Goal: Task Accomplishment & Management: Manage account settings

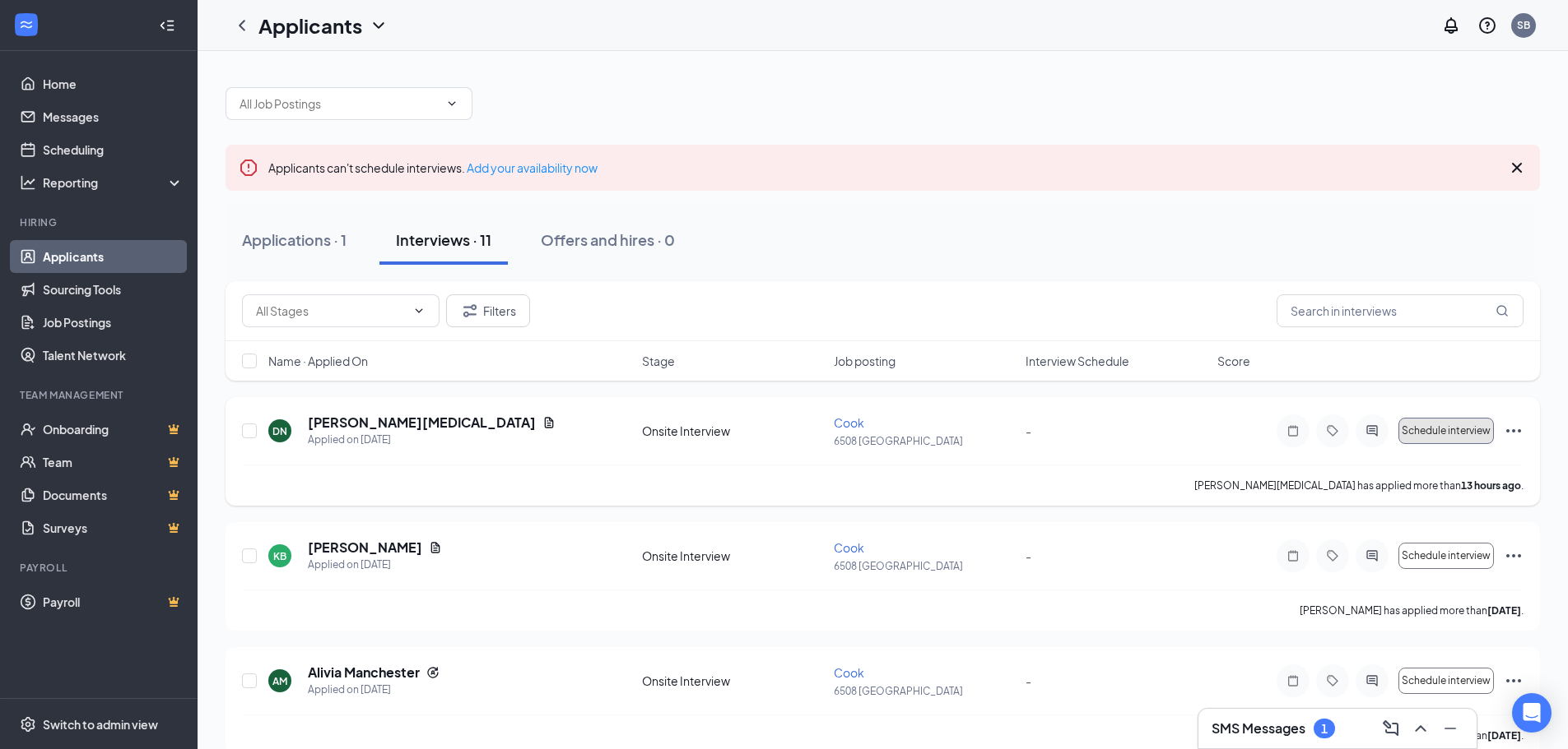
click at [1426, 431] on span "Schedule interview" at bounding box center [1446, 431] width 89 height 12
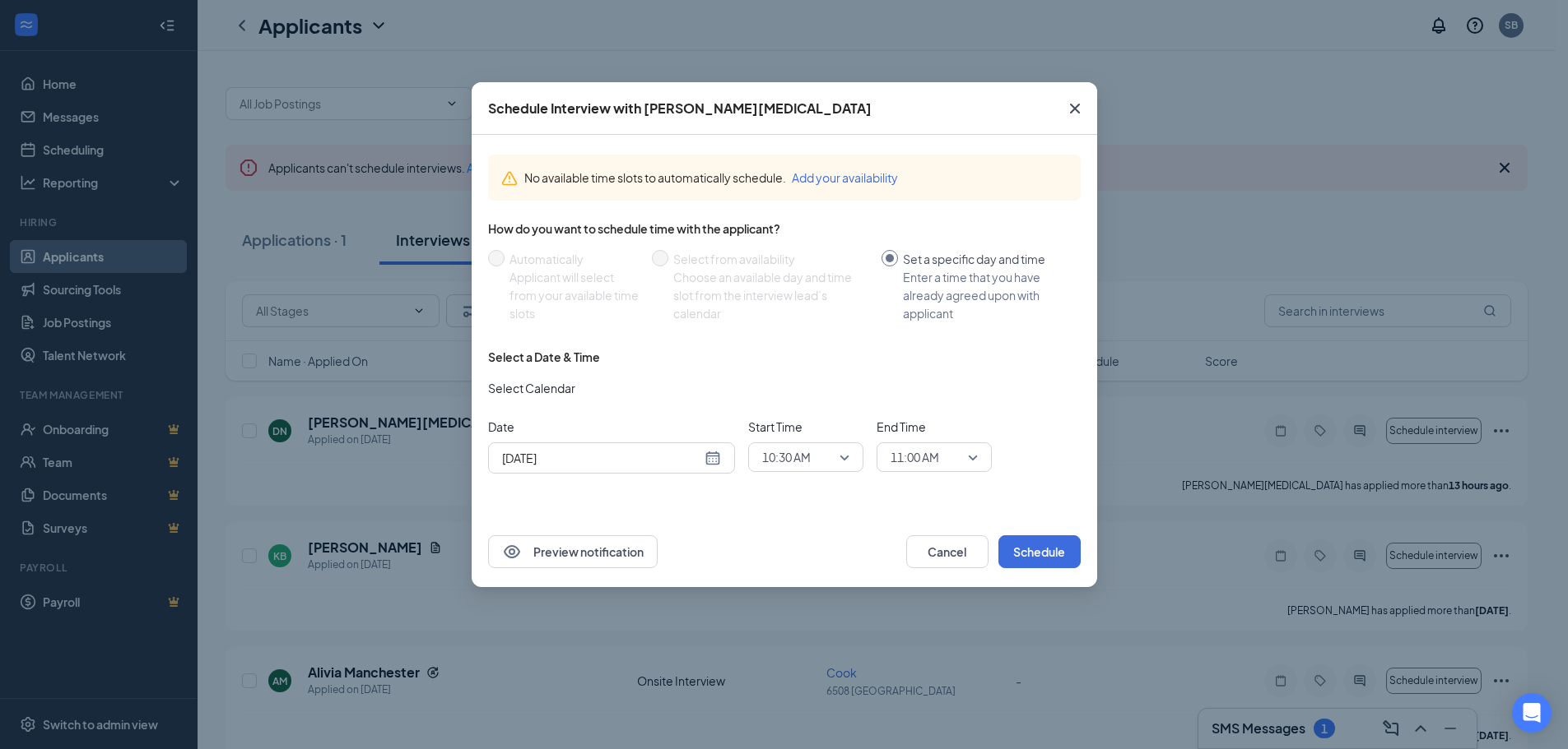
click at [207, 303] on div "Schedule Interview with [PERSON_NAME][MEDICAL_DATA] No available time slots to …" at bounding box center [784, 374] width 1568 height 749
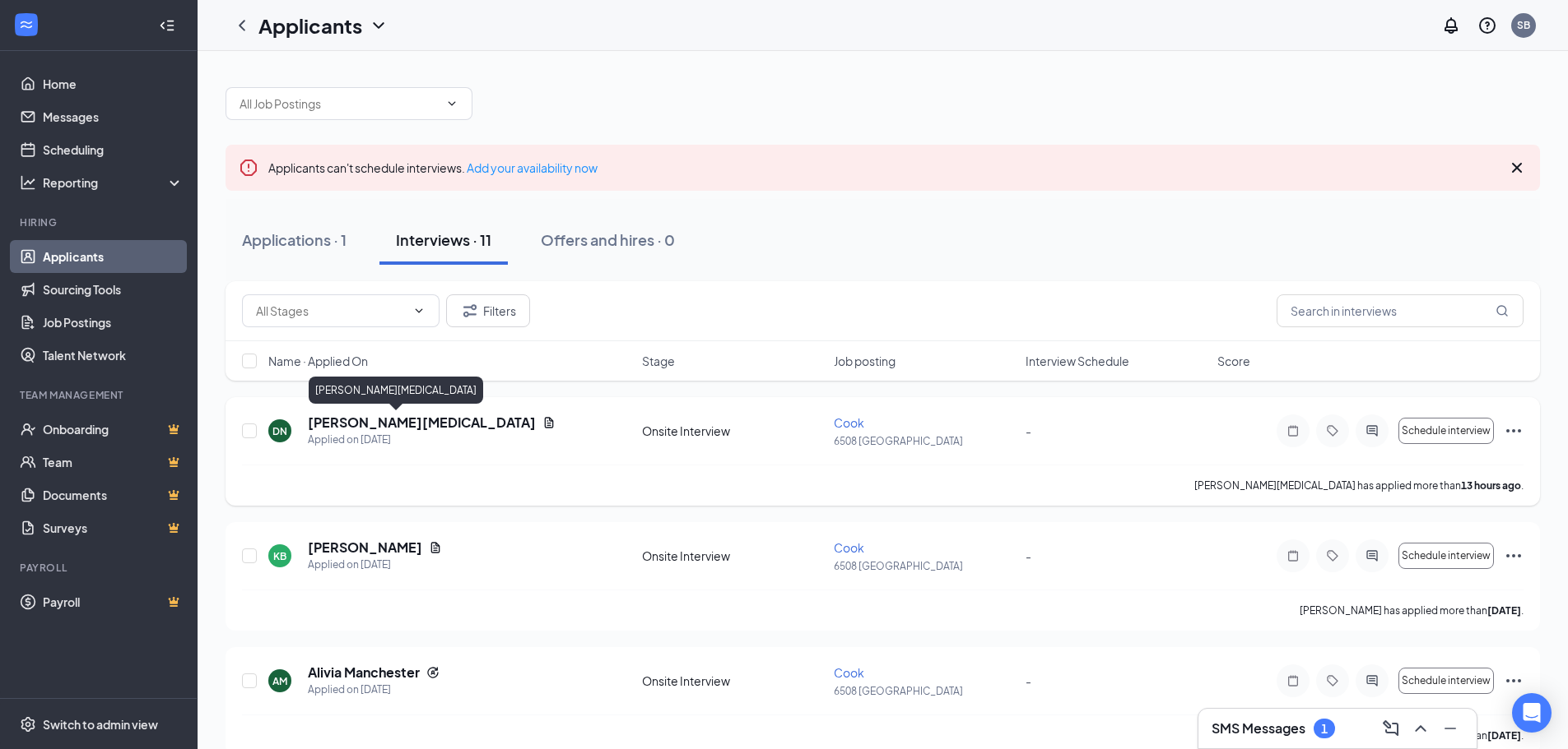
click at [332, 424] on h5 "[PERSON_NAME][MEDICAL_DATA]" at bounding box center [422, 422] width 228 height 18
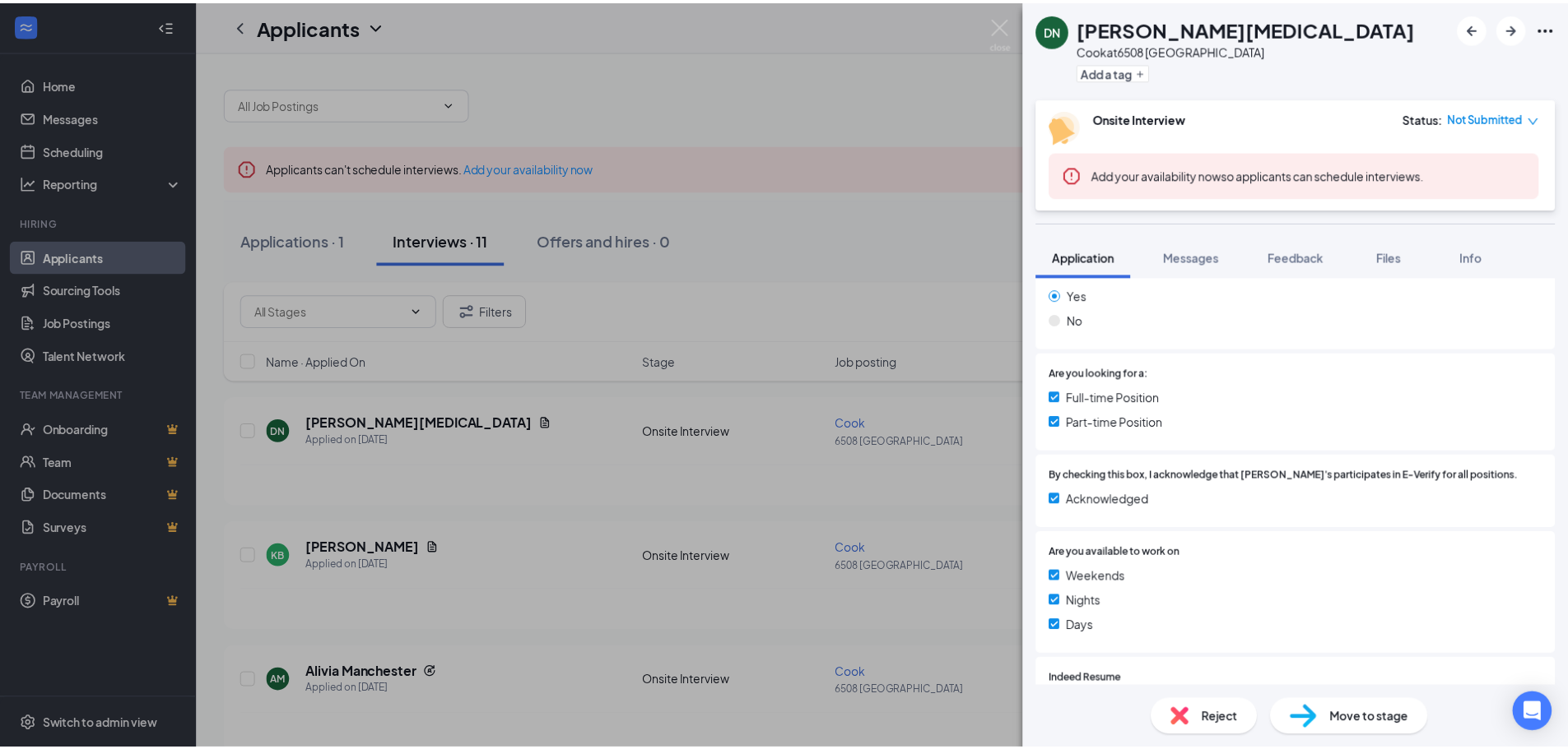
scroll to position [109, 0]
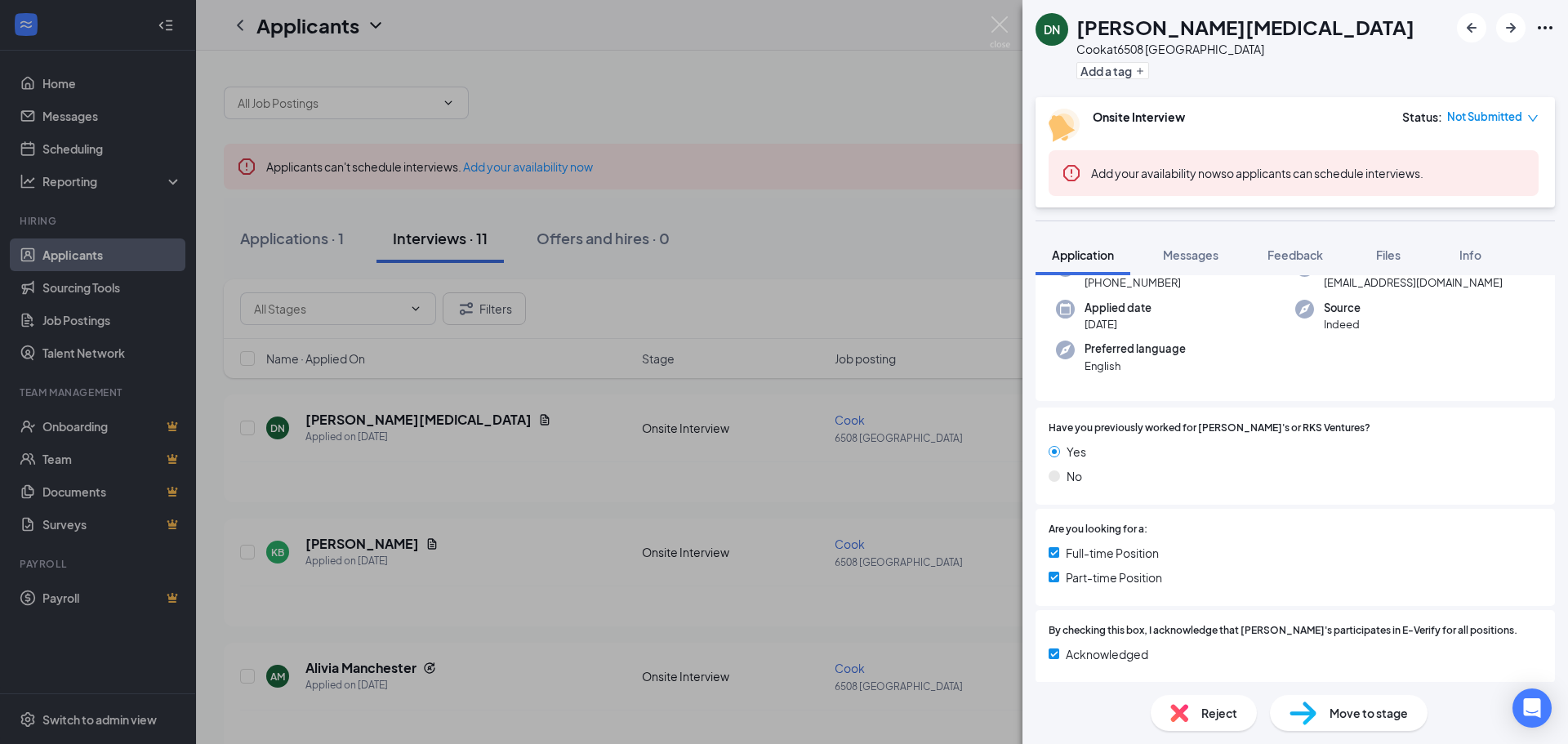
click at [676, 297] on div "DN [PERSON_NAME][MEDICAL_DATA] at 6508 LENOIR CITY Add a tag Onsite Interview S…" at bounding box center [784, 372] width 1568 height 744
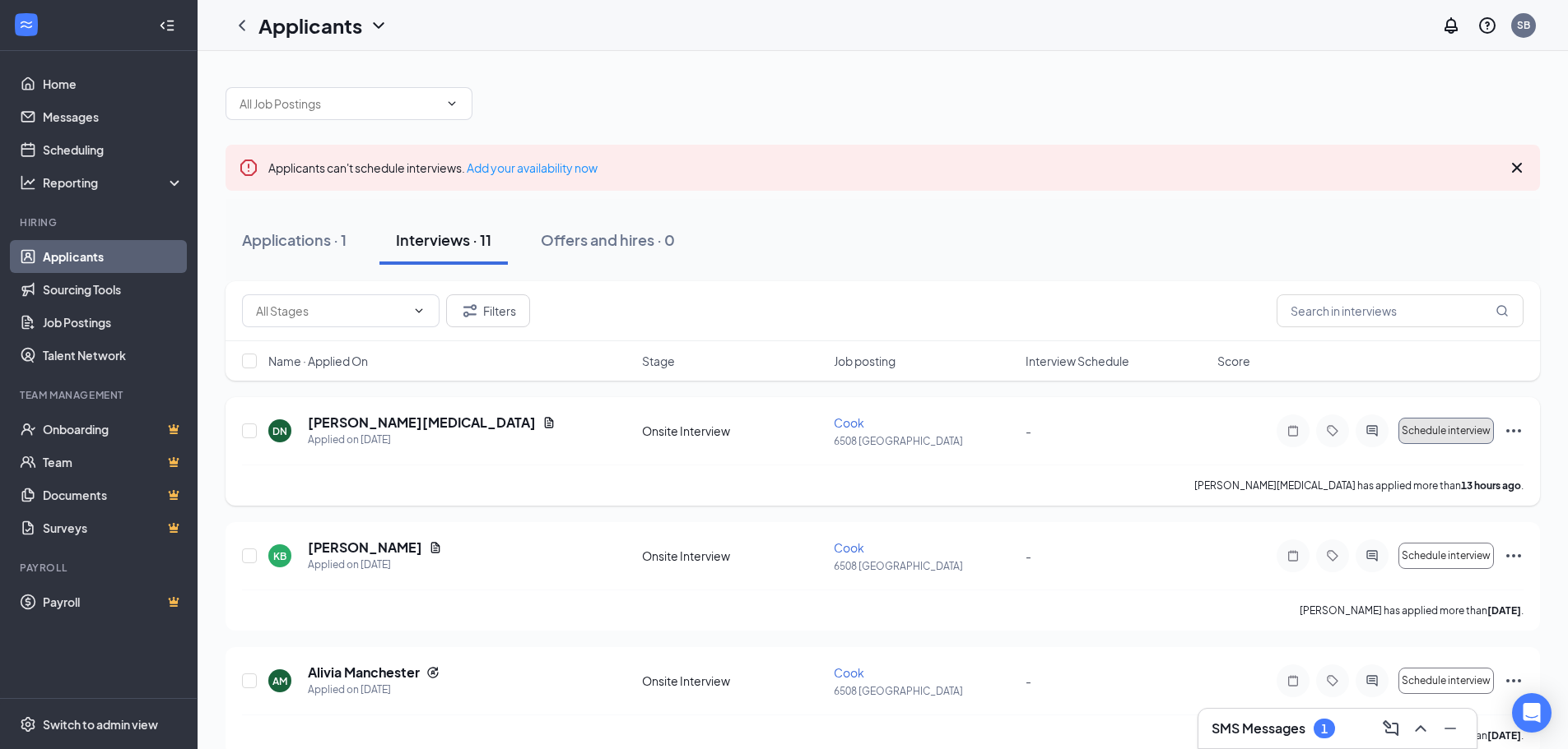
click at [1433, 432] on span "Schedule interview" at bounding box center [1446, 431] width 89 height 12
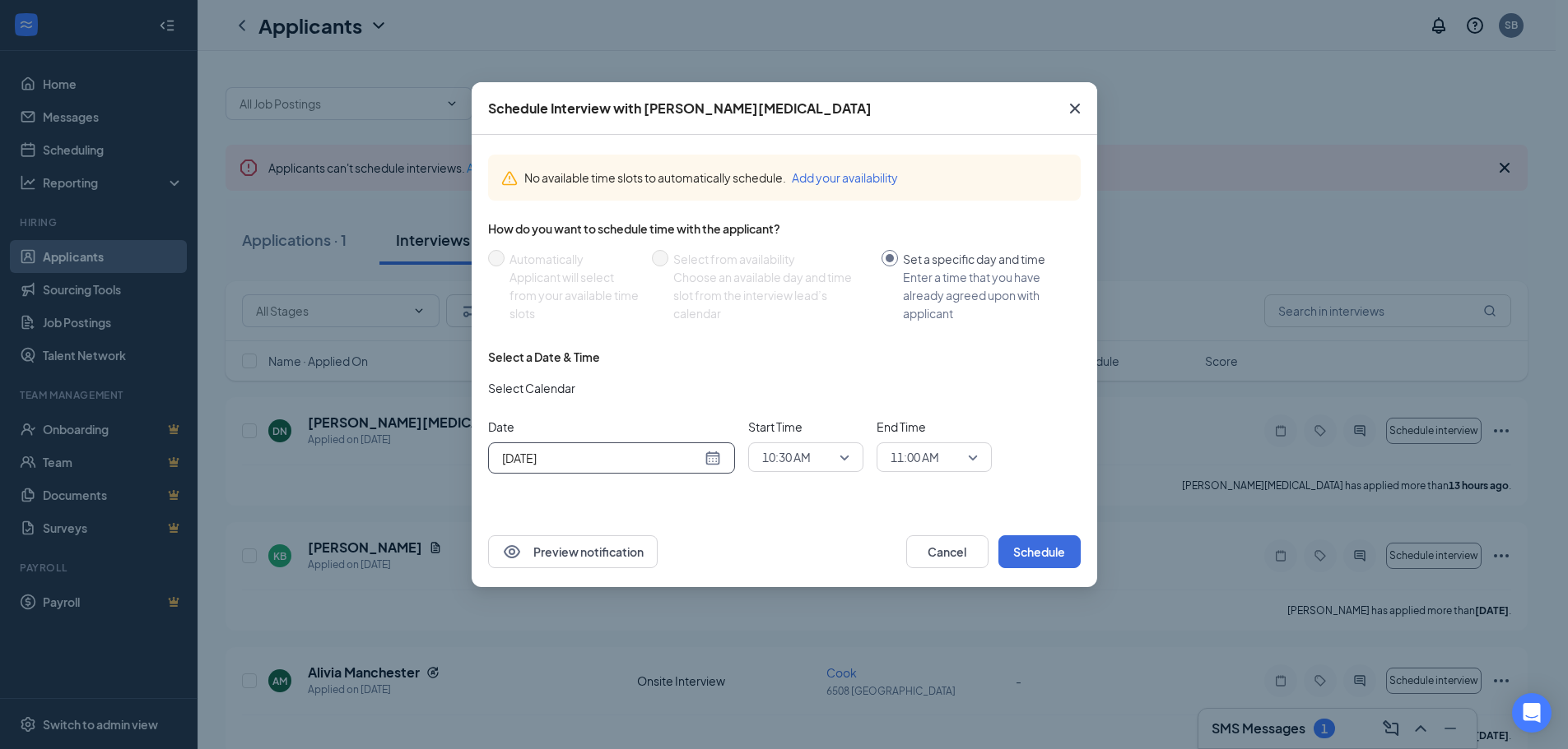
click at [723, 453] on div "[DATE]" at bounding box center [611, 458] width 246 height 32
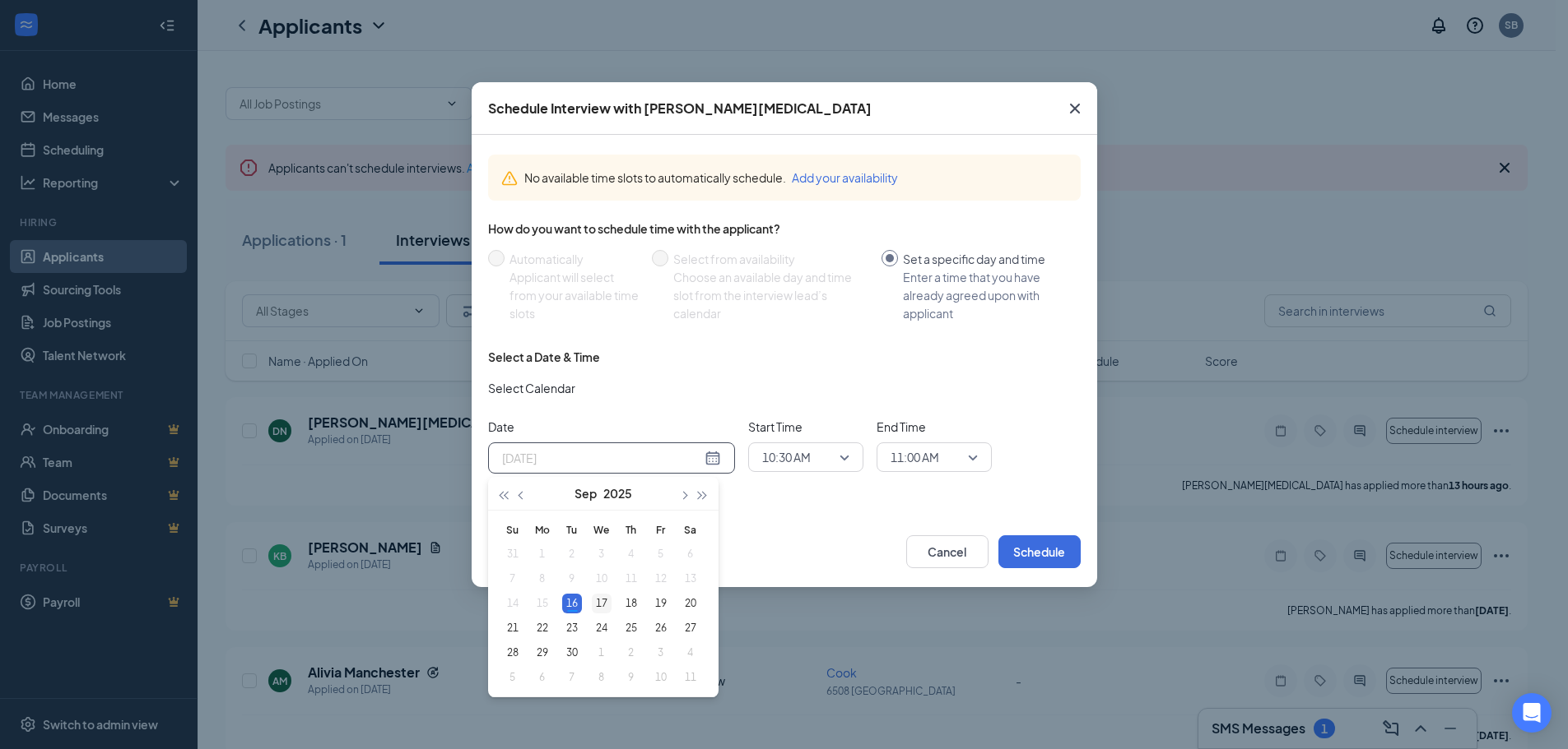
type input "[DATE]"
click at [598, 602] on div "17" at bounding box center [602, 604] width 20 height 20
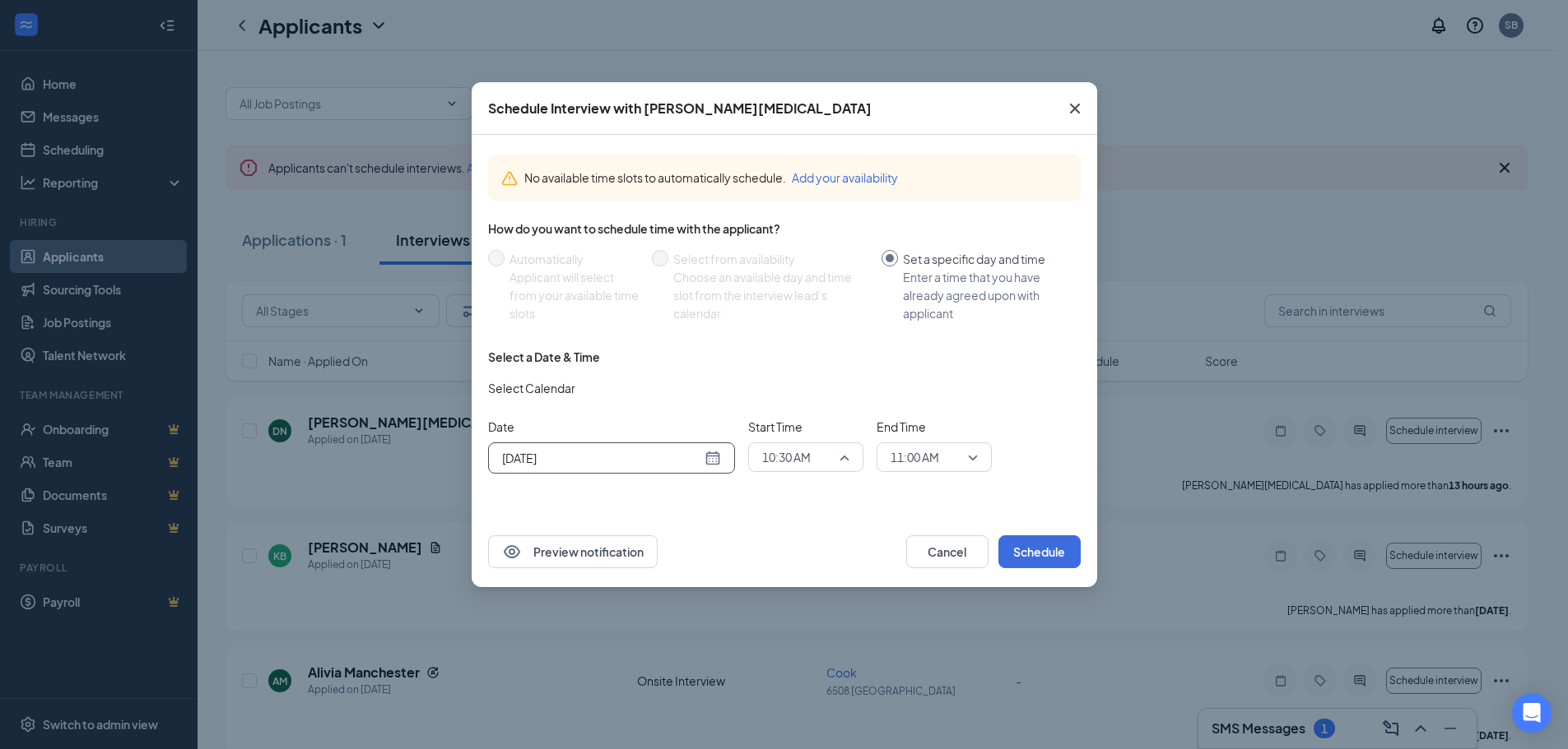
click at [847, 462] on span "10:30 AM" at bounding box center [806, 457] width 87 height 25
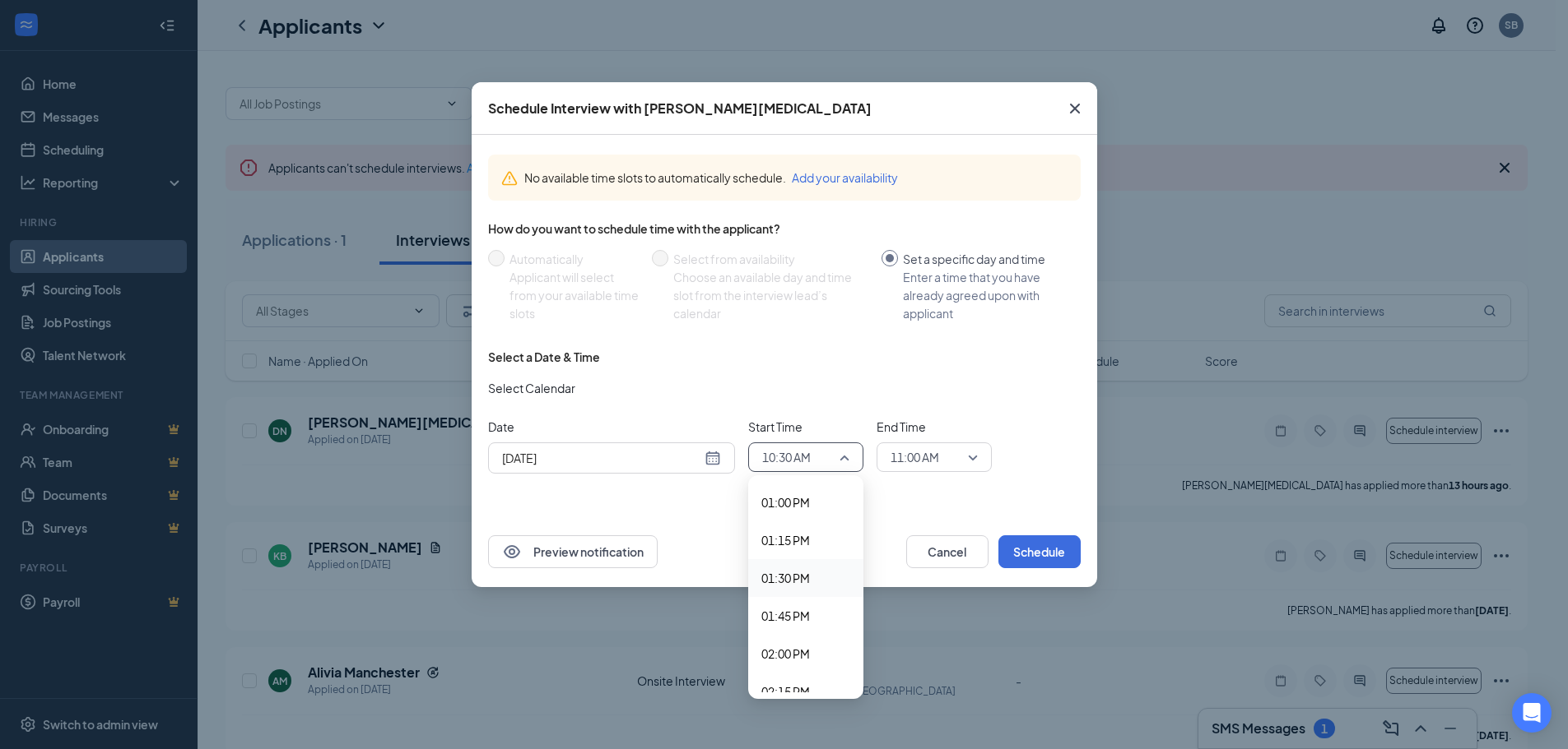
scroll to position [1994, 0]
click at [796, 628] on span "02:00 PM" at bounding box center [785, 627] width 49 height 18
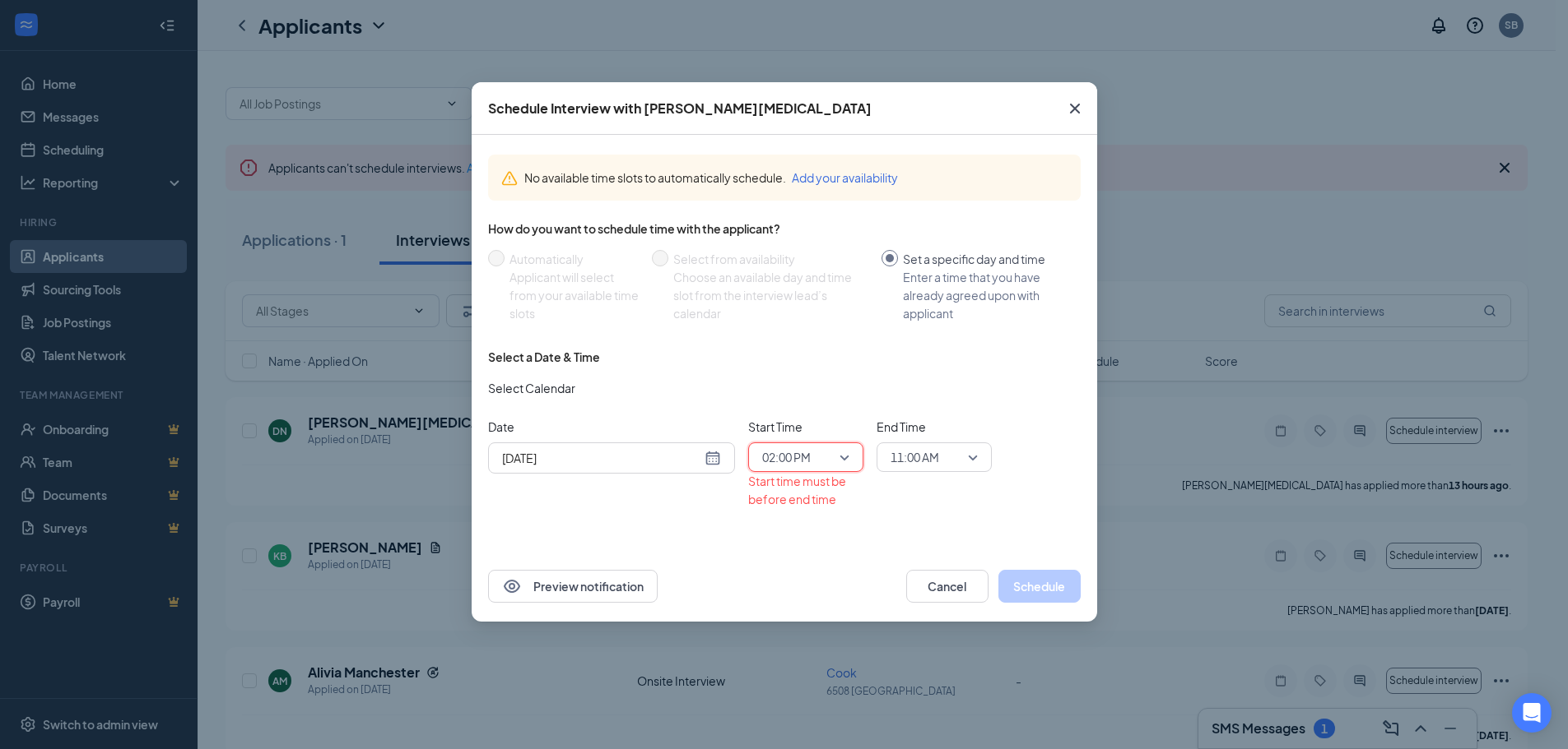
click at [961, 456] on span "11:00 AM" at bounding box center [927, 457] width 72 height 25
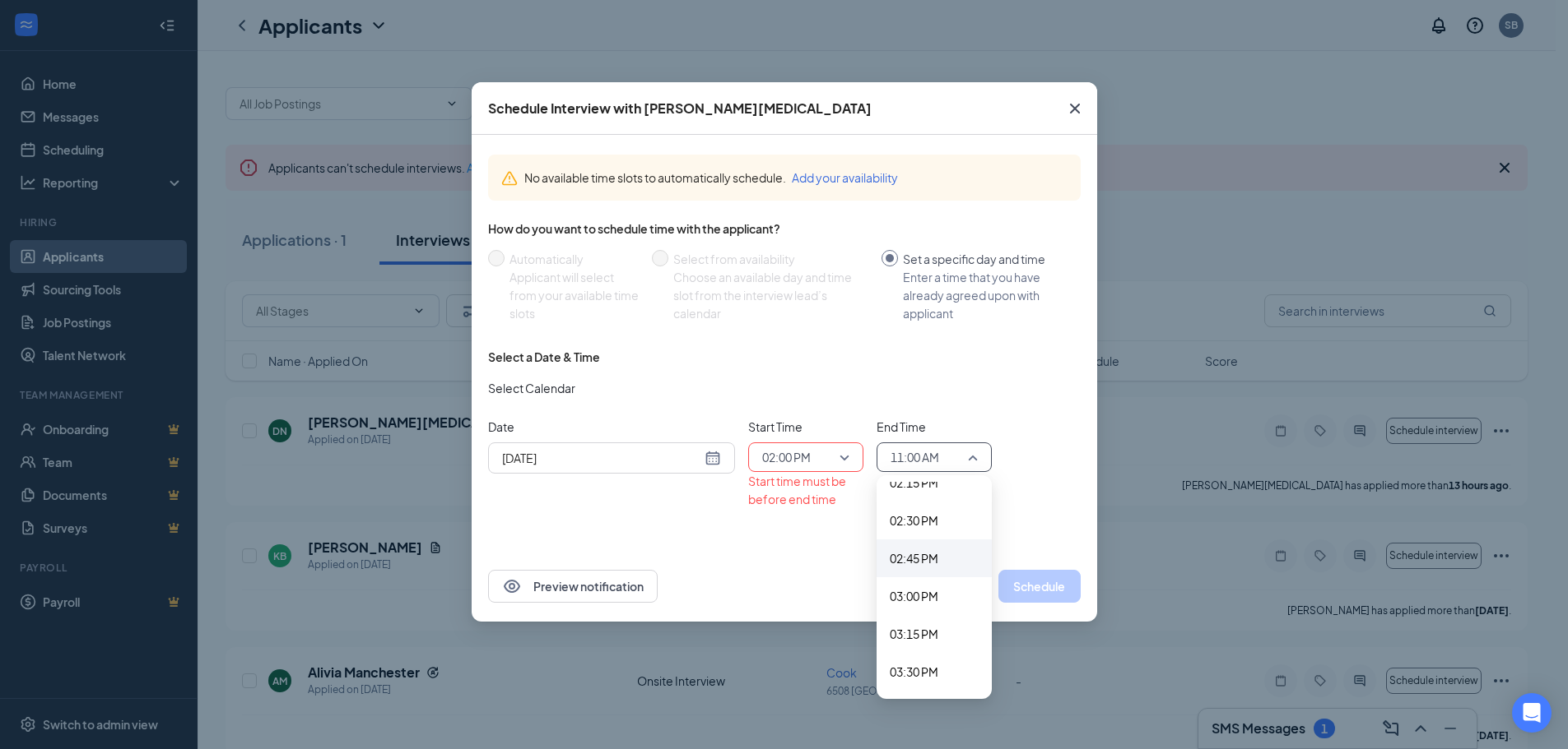
scroll to position [2152, 0]
click at [916, 544] on span "02:30 PM" at bounding box center [914, 545] width 49 height 18
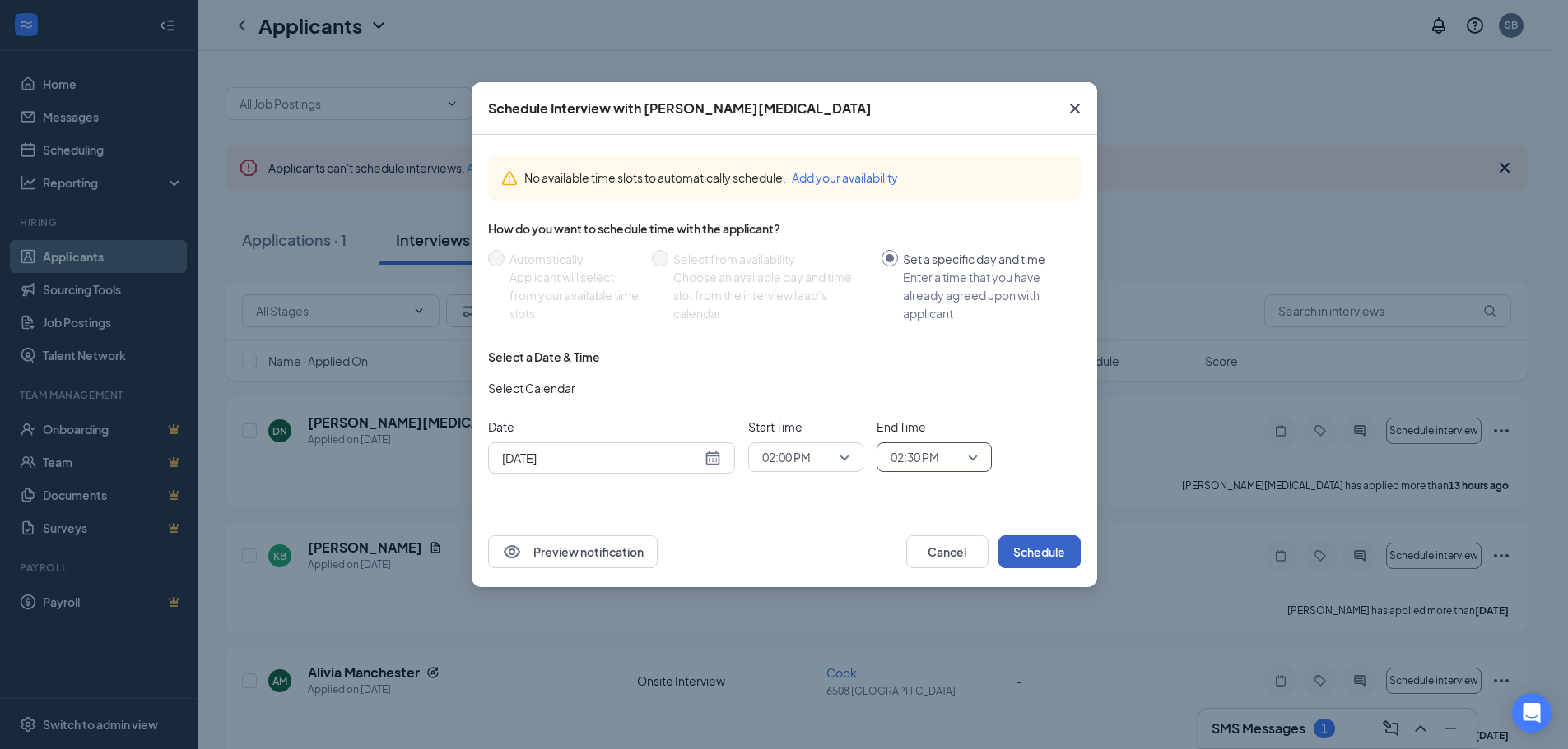
click at [1022, 545] on button "Schedule" at bounding box center [1039, 551] width 82 height 33
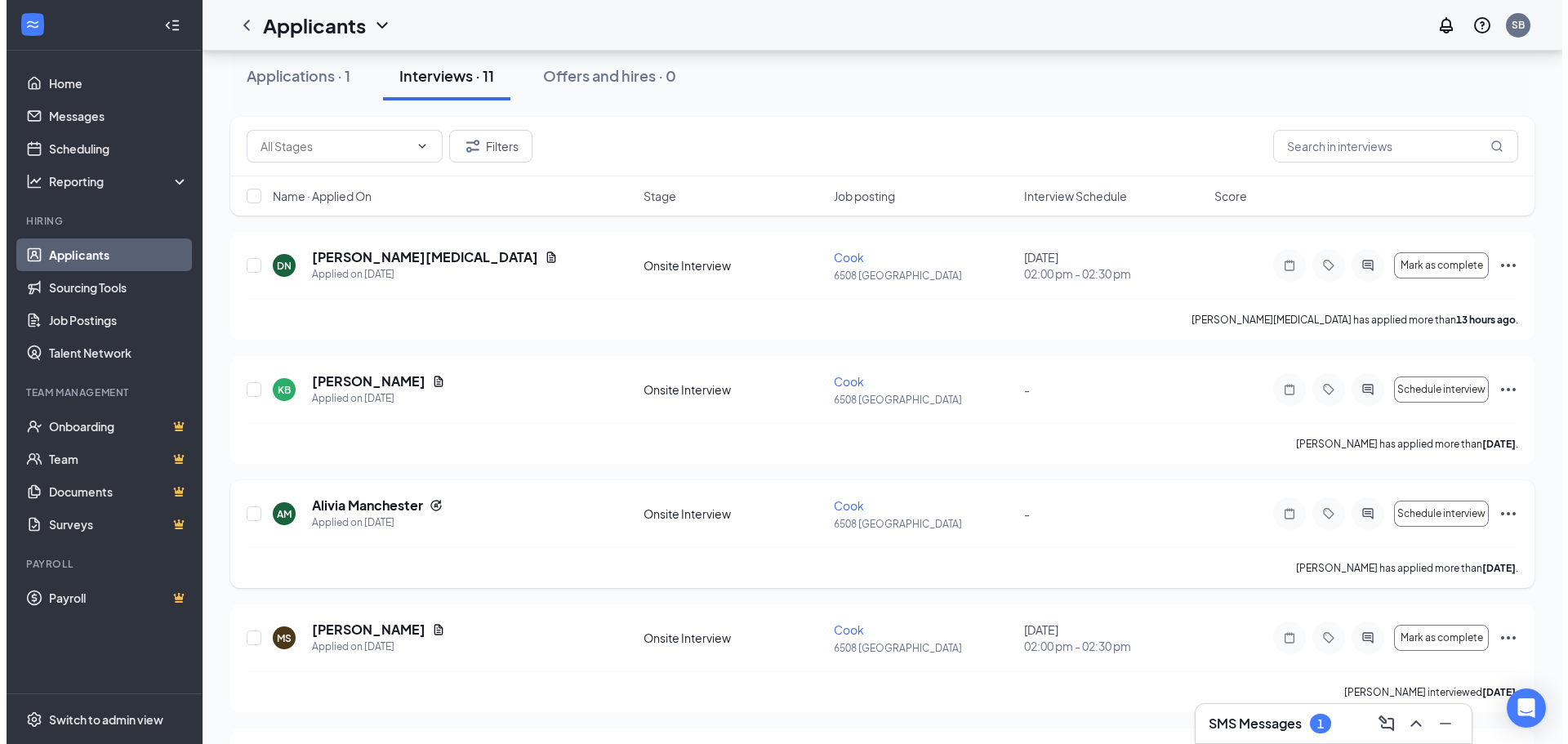
scroll to position [163, 0]
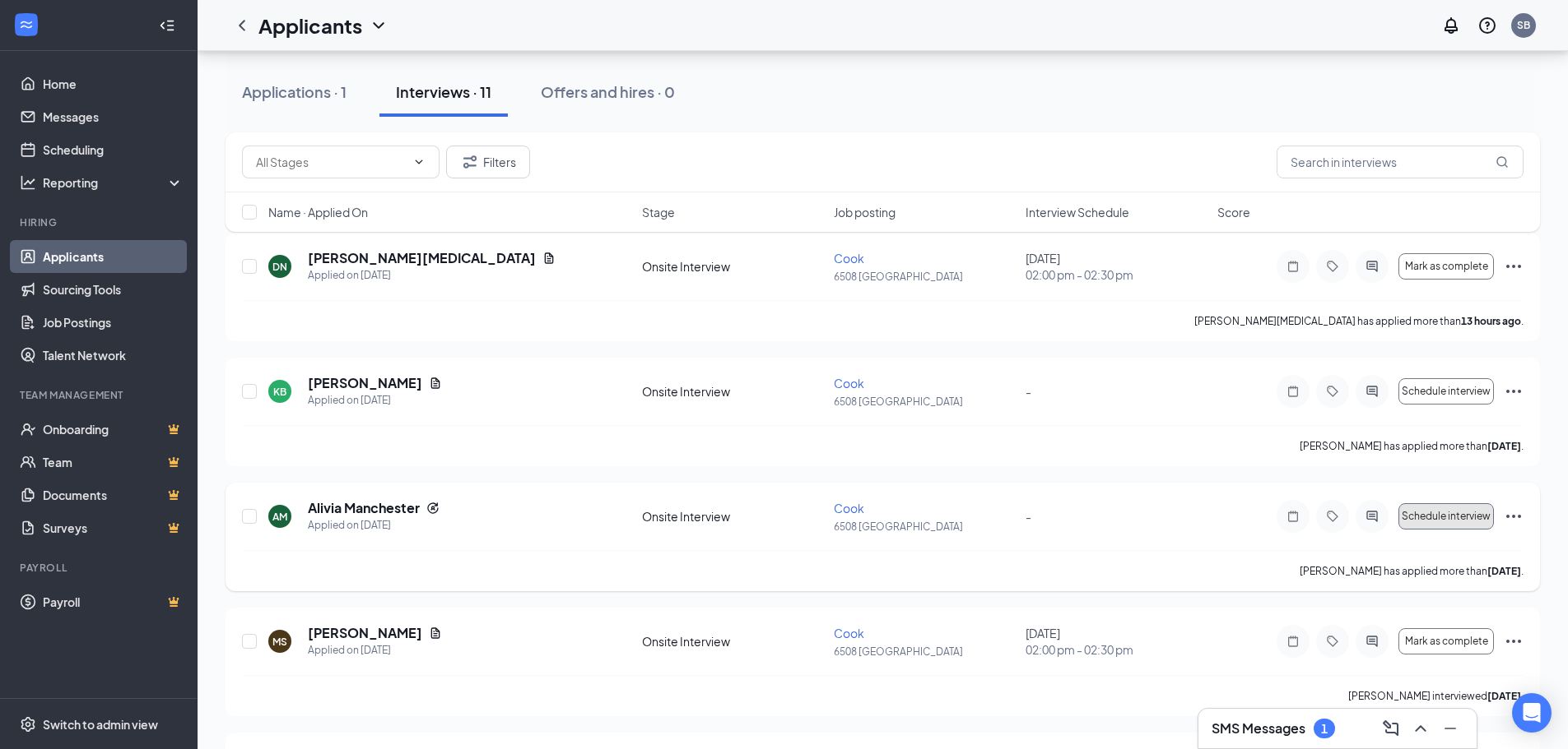
click at [1460, 512] on span "Schedule interview" at bounding box center [1446, 516] width 89 height 12
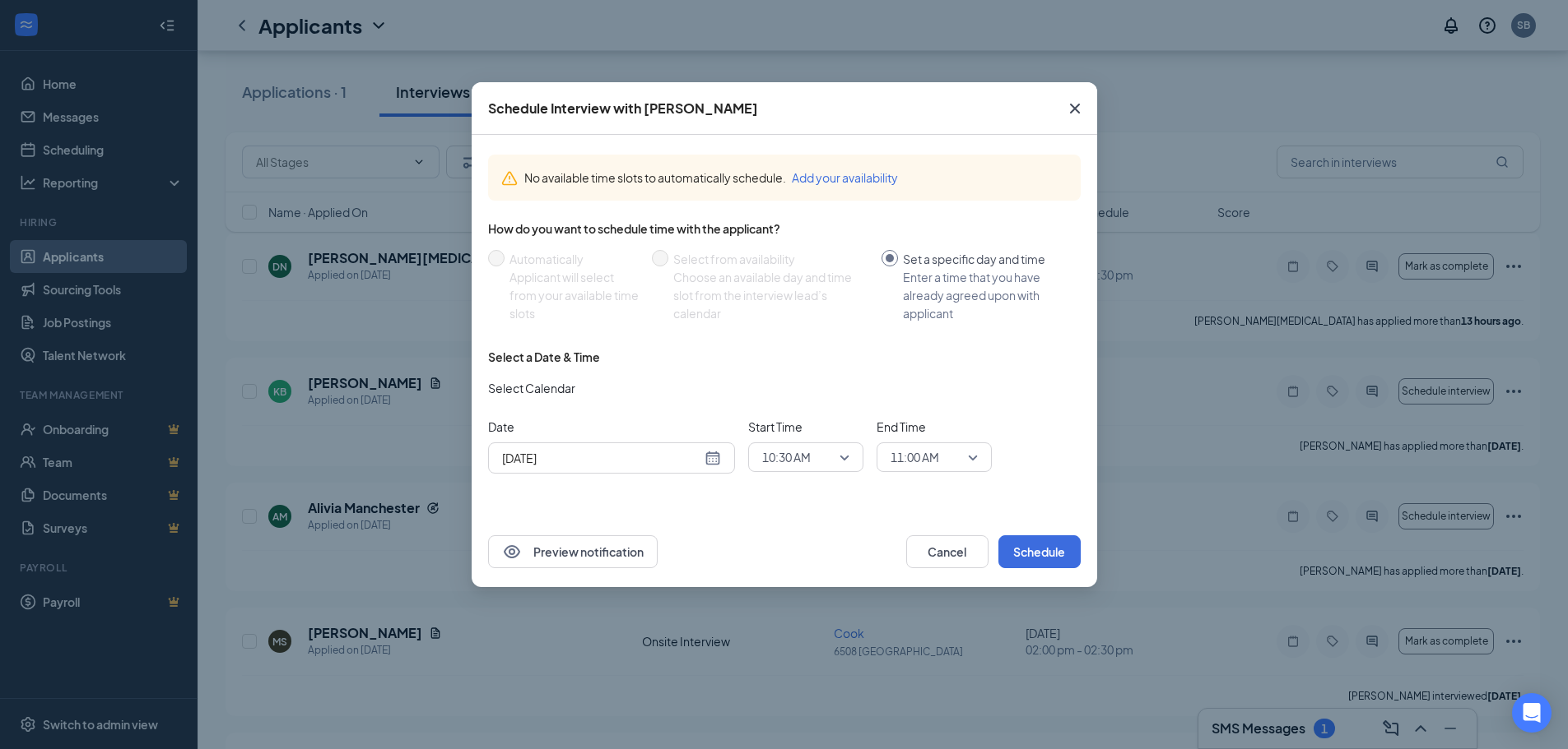
click at [276, 302] on div "Schedule Interview with [PERSON_NAME] No available time slots to automatically …" at bounding box center [784, 374] width 1568 height 749
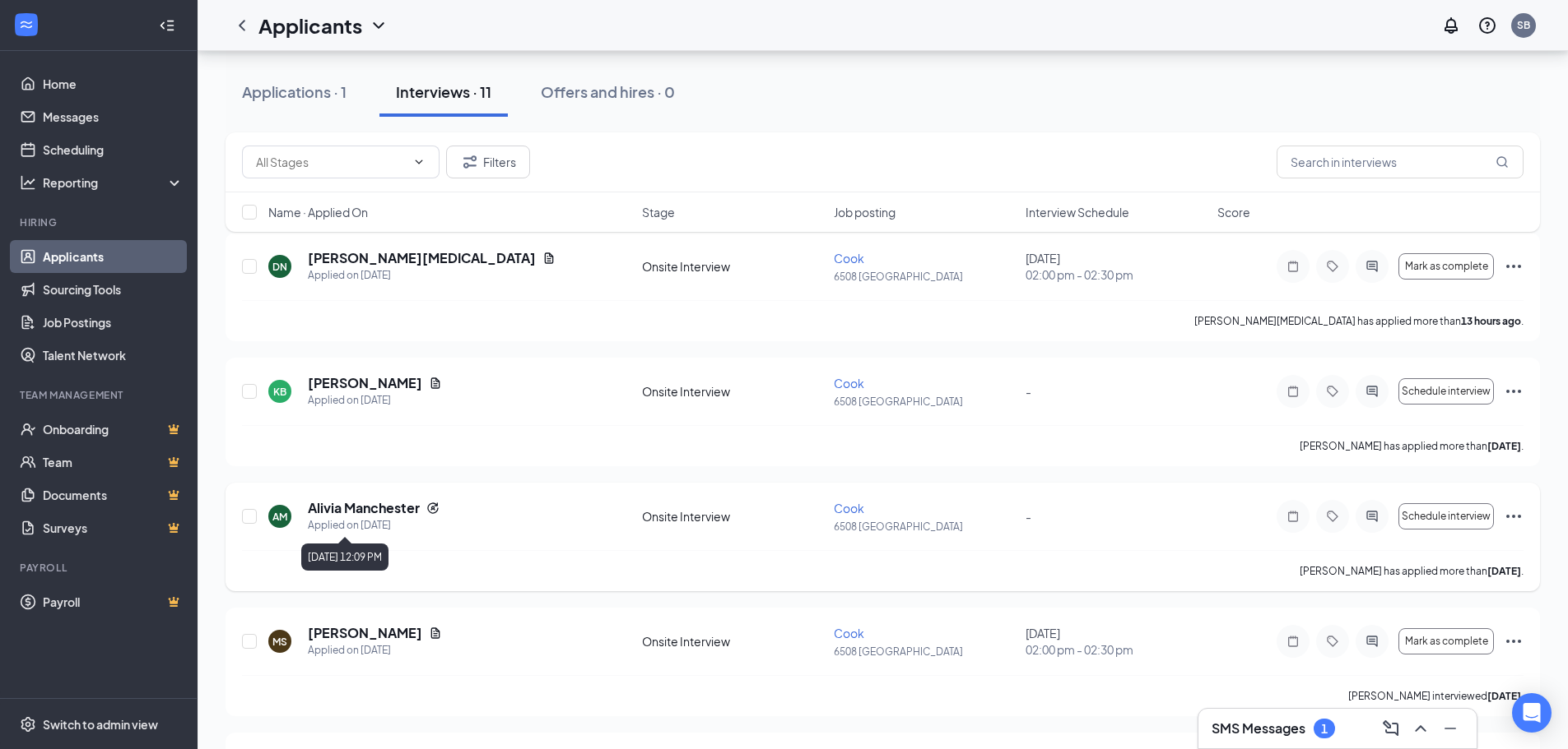
click at [349, 515] on h5 "Alivia Manchester" at bounding box center [363, 509] width 112 height 18
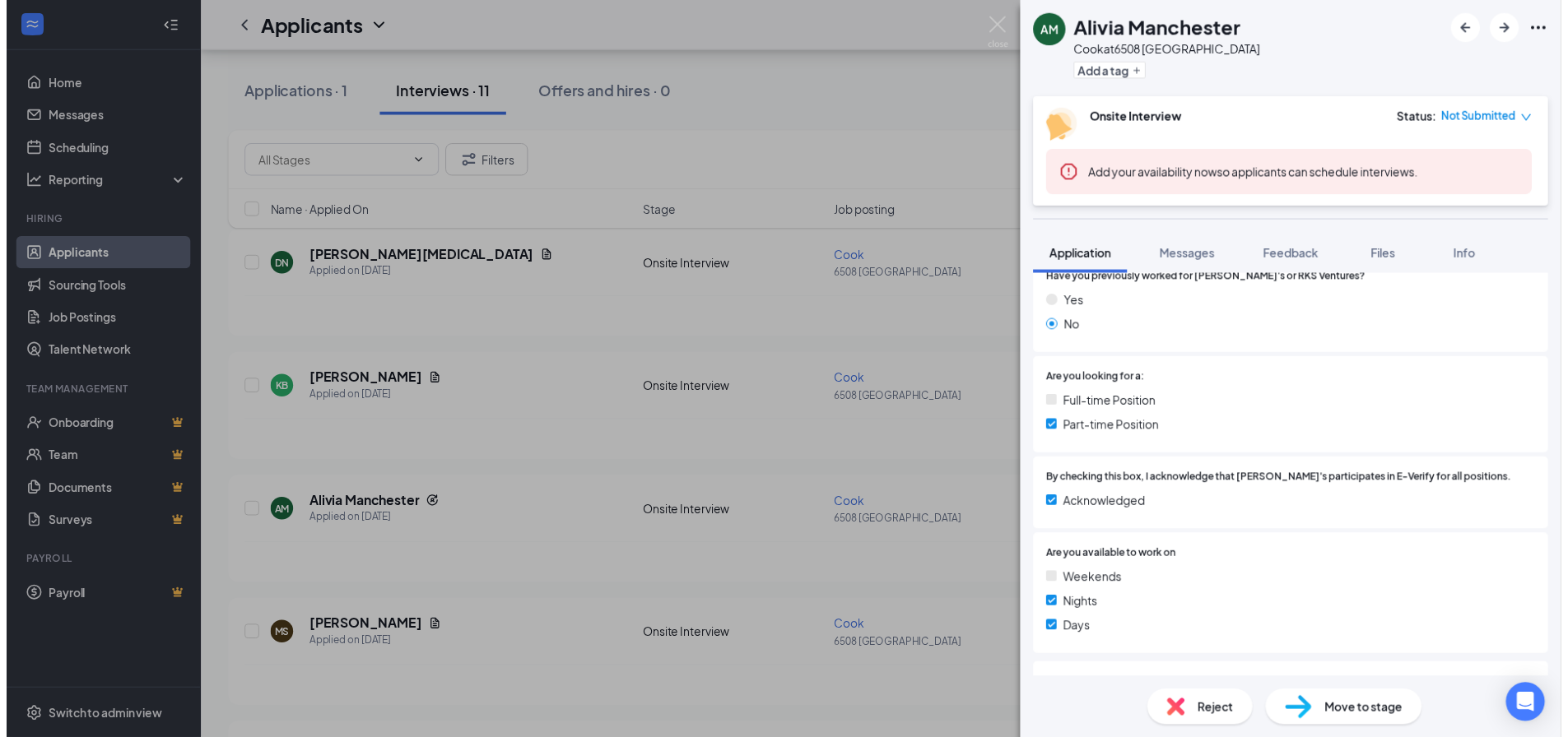
scroll to position [395, 0]
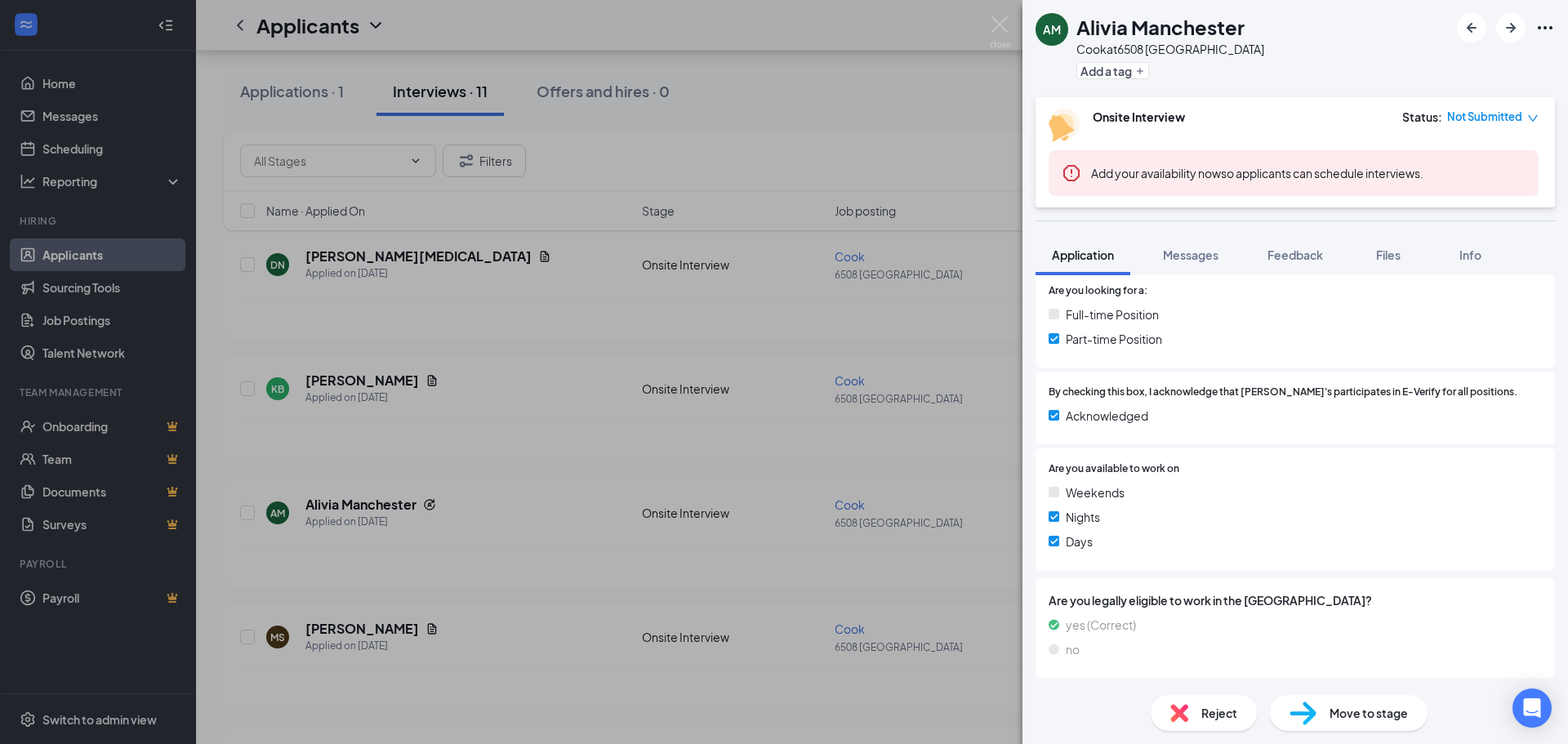
click at [444, 323] on div "AM Alivia Manchester Cook at 6508 LENOIR CITY Add a tag Onsite Interview Status…" at bounding box center [784, 372] width 1568 height 744
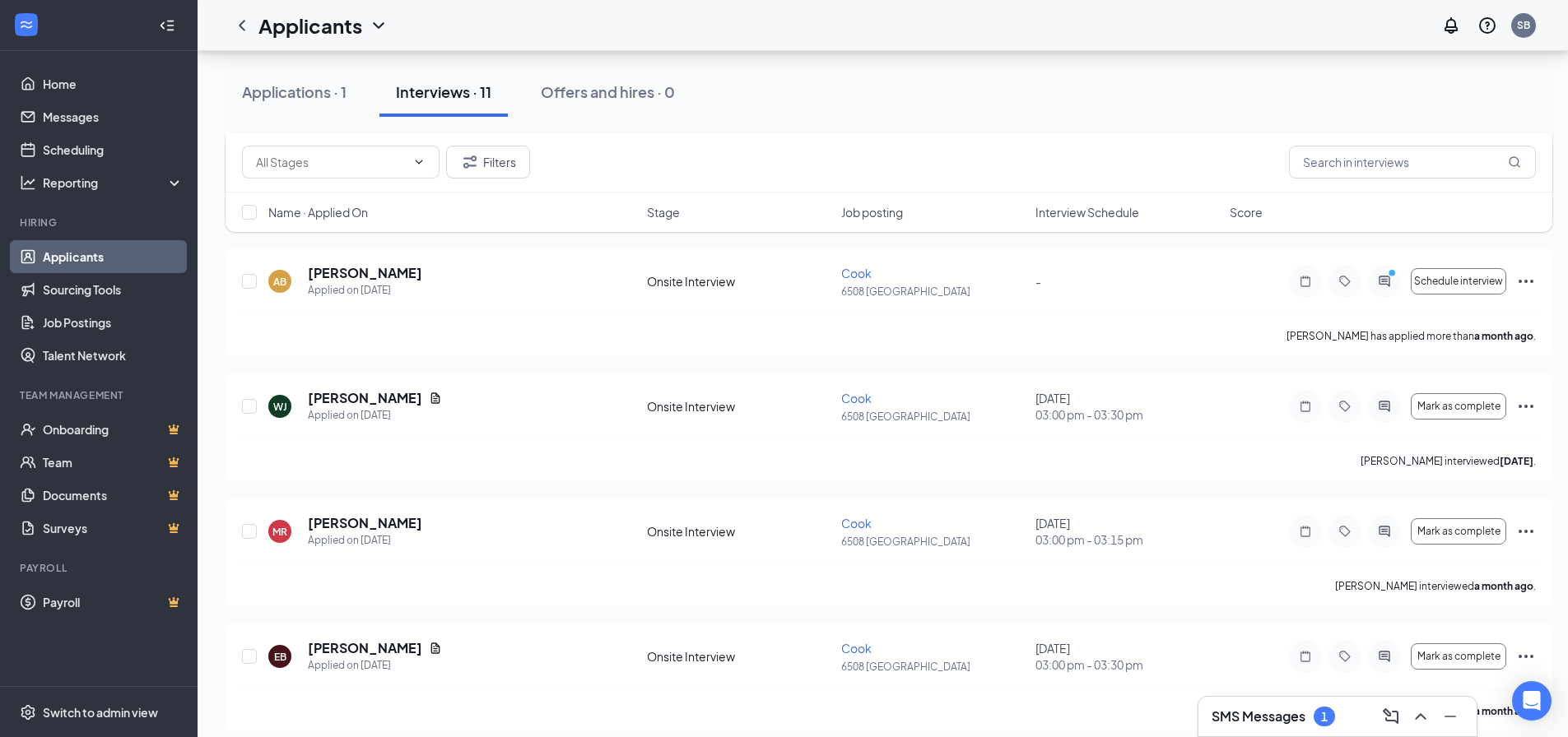
scroll to position [1039, 0]
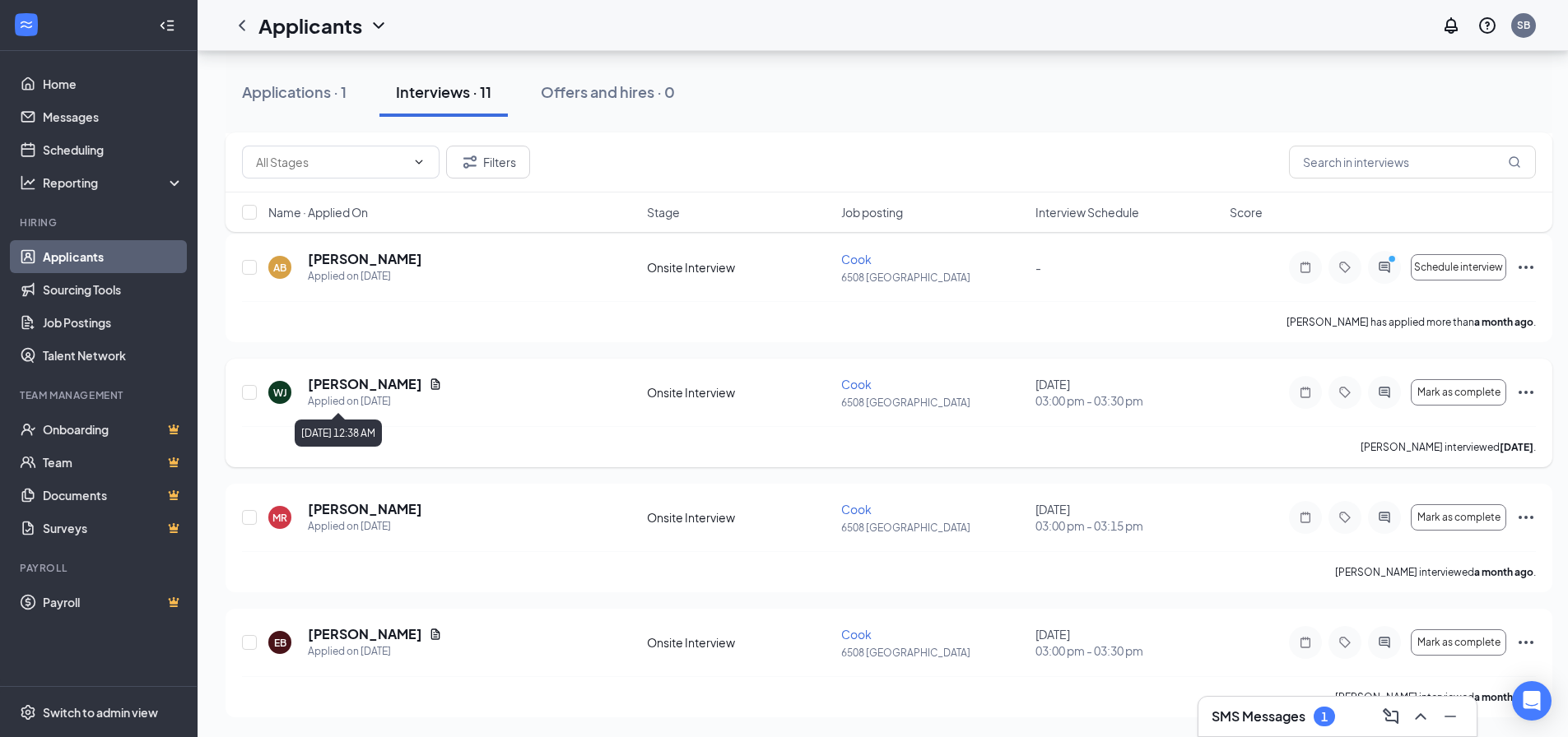
click at [310, 394] on div "Applied on [DATE]" at bounding box center [375, 401] width 135 height 17
click at [318, 383] on h5 "[PERSON_NAME]" at bounding box center [365, 384] width 115 height 18
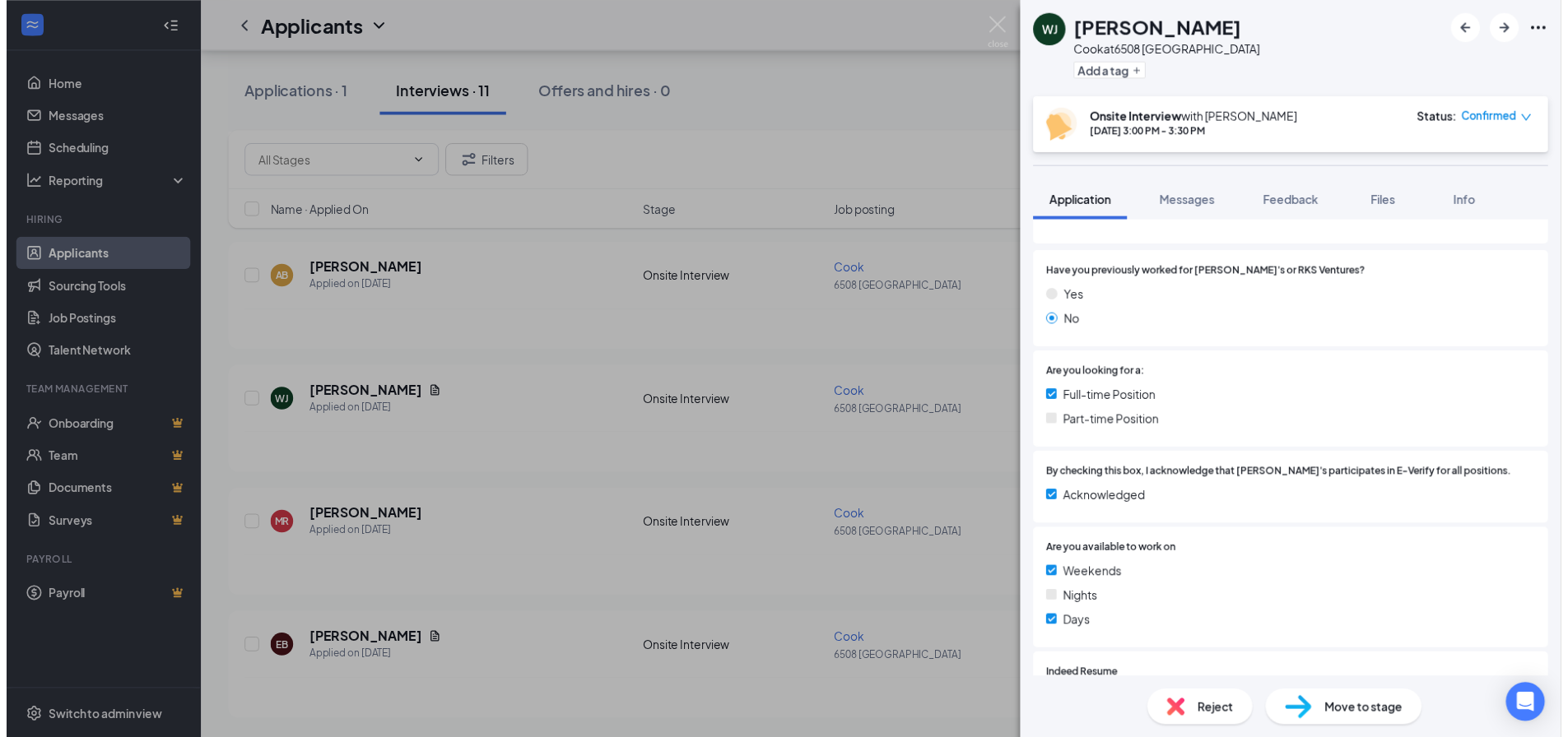
scroll to position [246, 0]
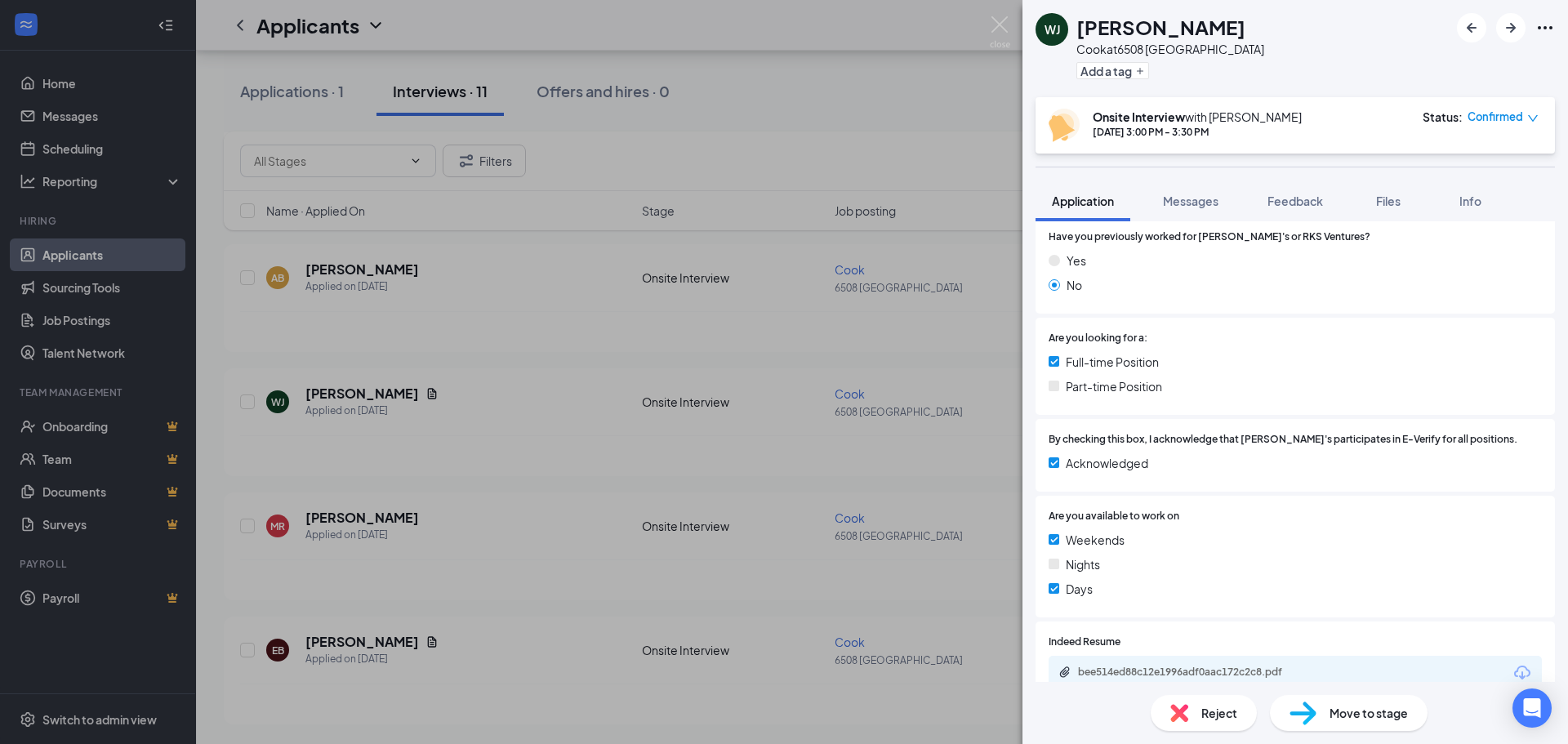
click at [802, 428] on div "[PERSON_NAME] [PERSON_NAME] at 6508 LENOIR CITY Add a tag Onsite Interview with…" at bounding box center [784, 372] width 1568 height 744
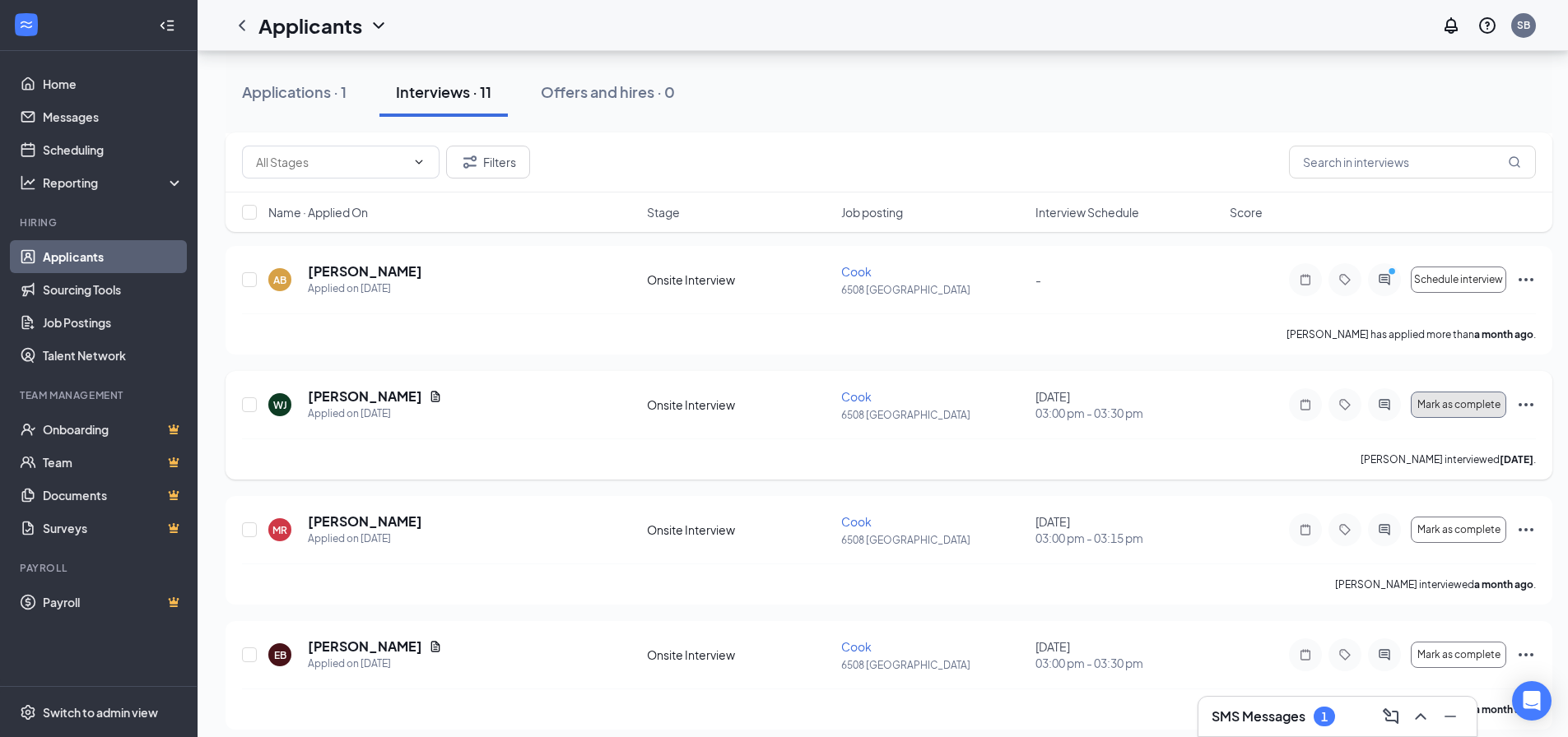
click at [1482, 411] on button "Mark as complete" at bounding box center [1458, 405] width 95 height 27
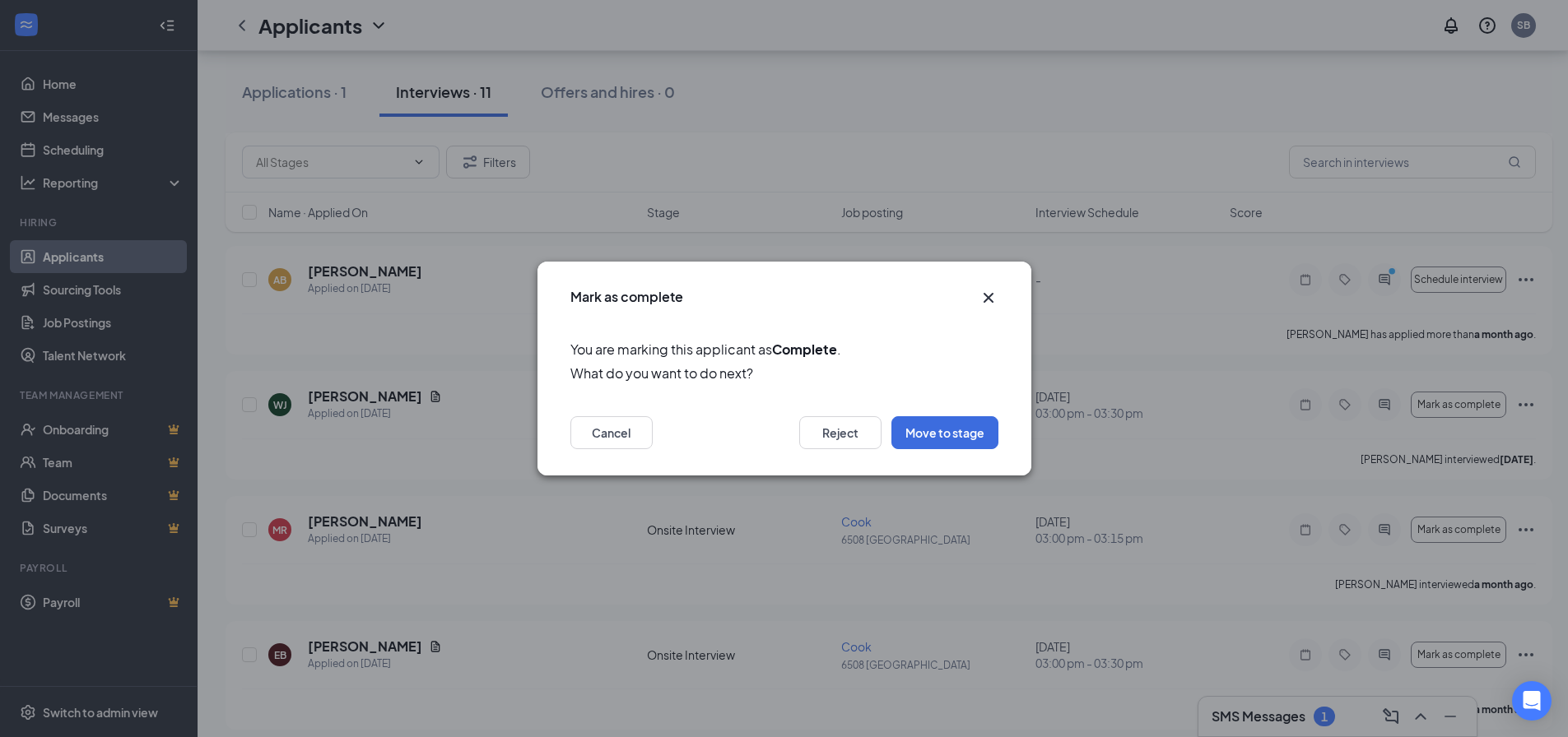
click at [992, 294] on icon "Cross" at bounding box center [988, 298] width 10 height 10
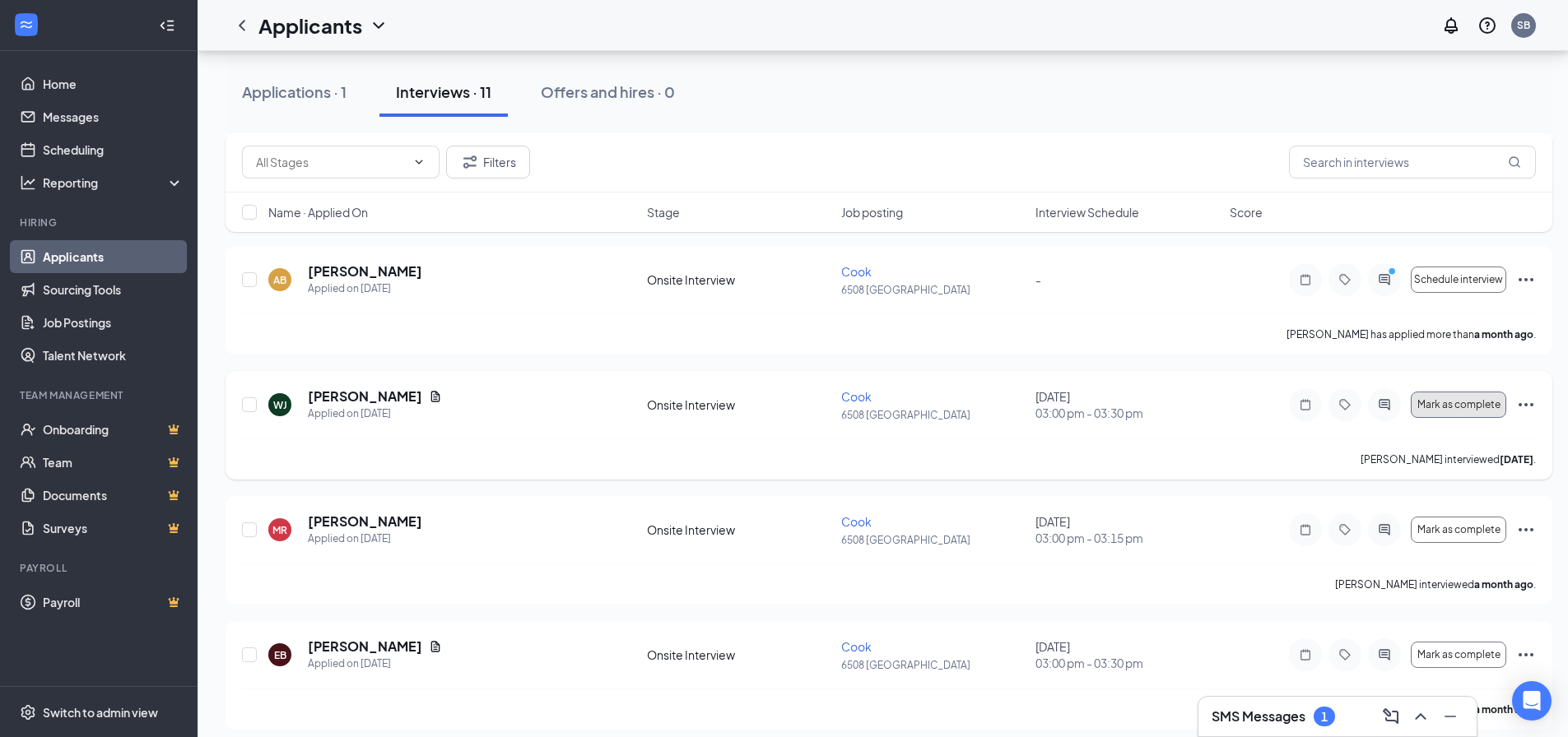
click at [1472, 408] on span "Mark as complete" at bounding box center [1459, 405] width 83 height 12
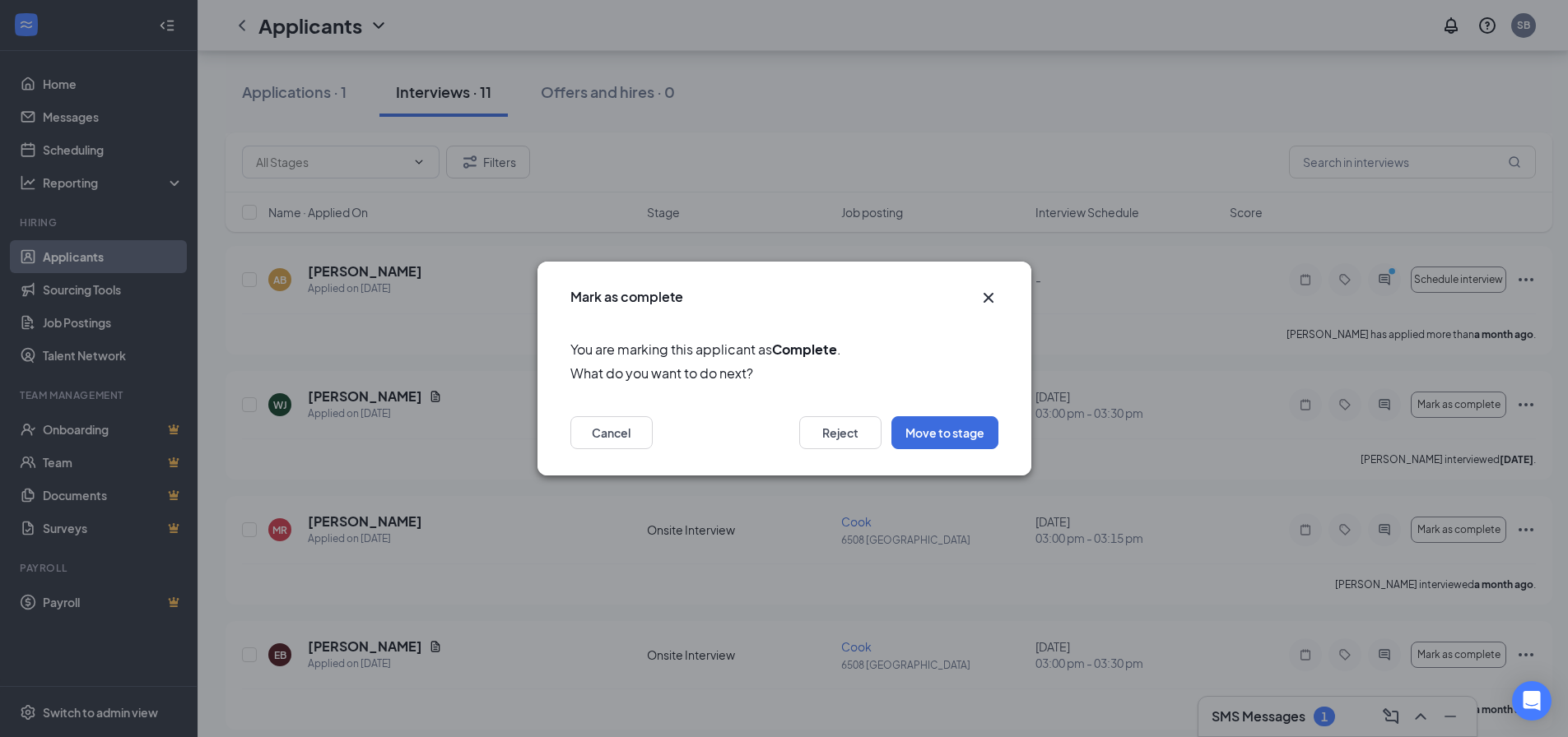
click at [394, 482] on div "Mark as complete You are marking this applicant as Complete . What do you want …" at bounding box center [784, 368] width 1568 height 737
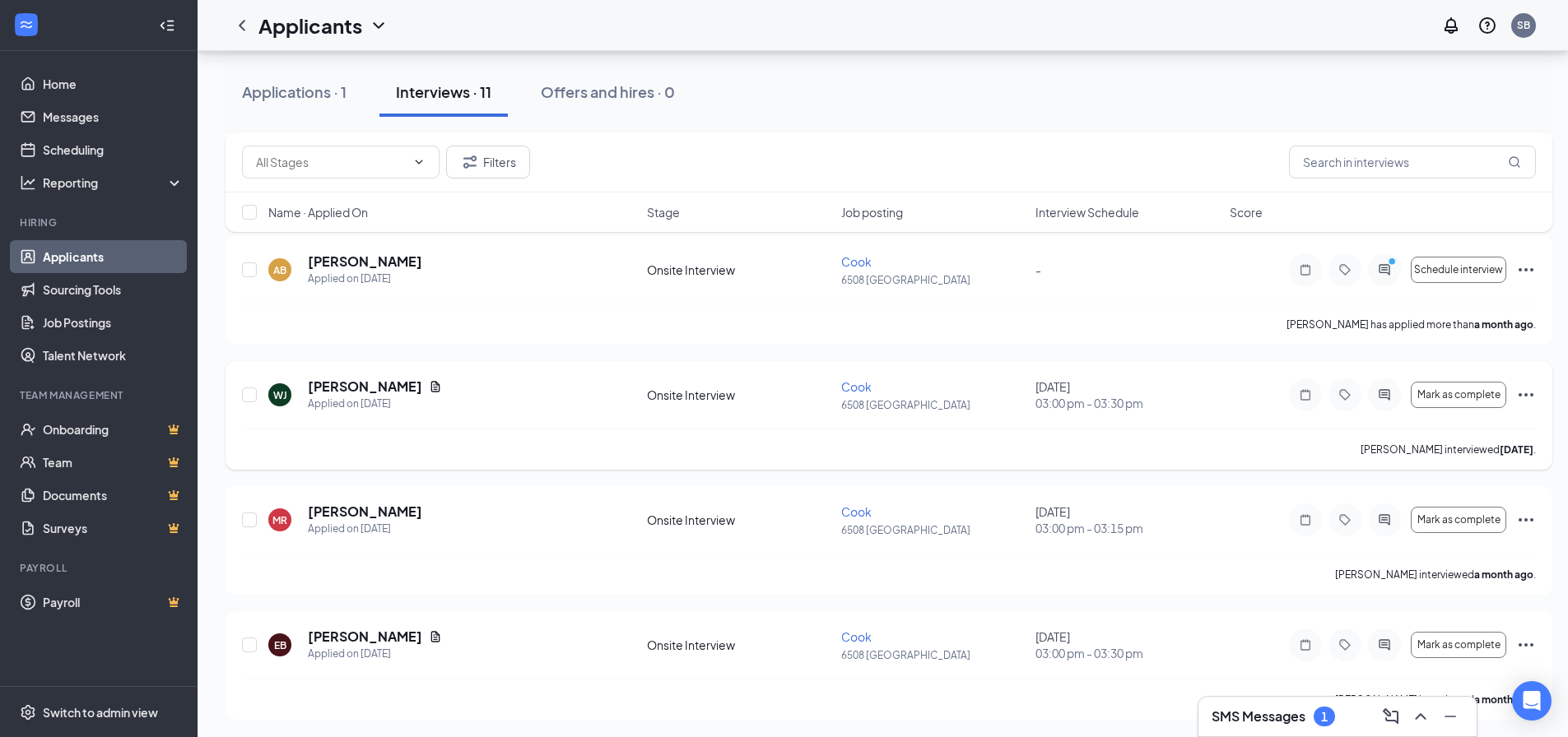
scroll to position [1039, 0]
click at [383, 509] on h5 "[PERSON_NAME]" at bounding box center [365, 509] width 115 height 18
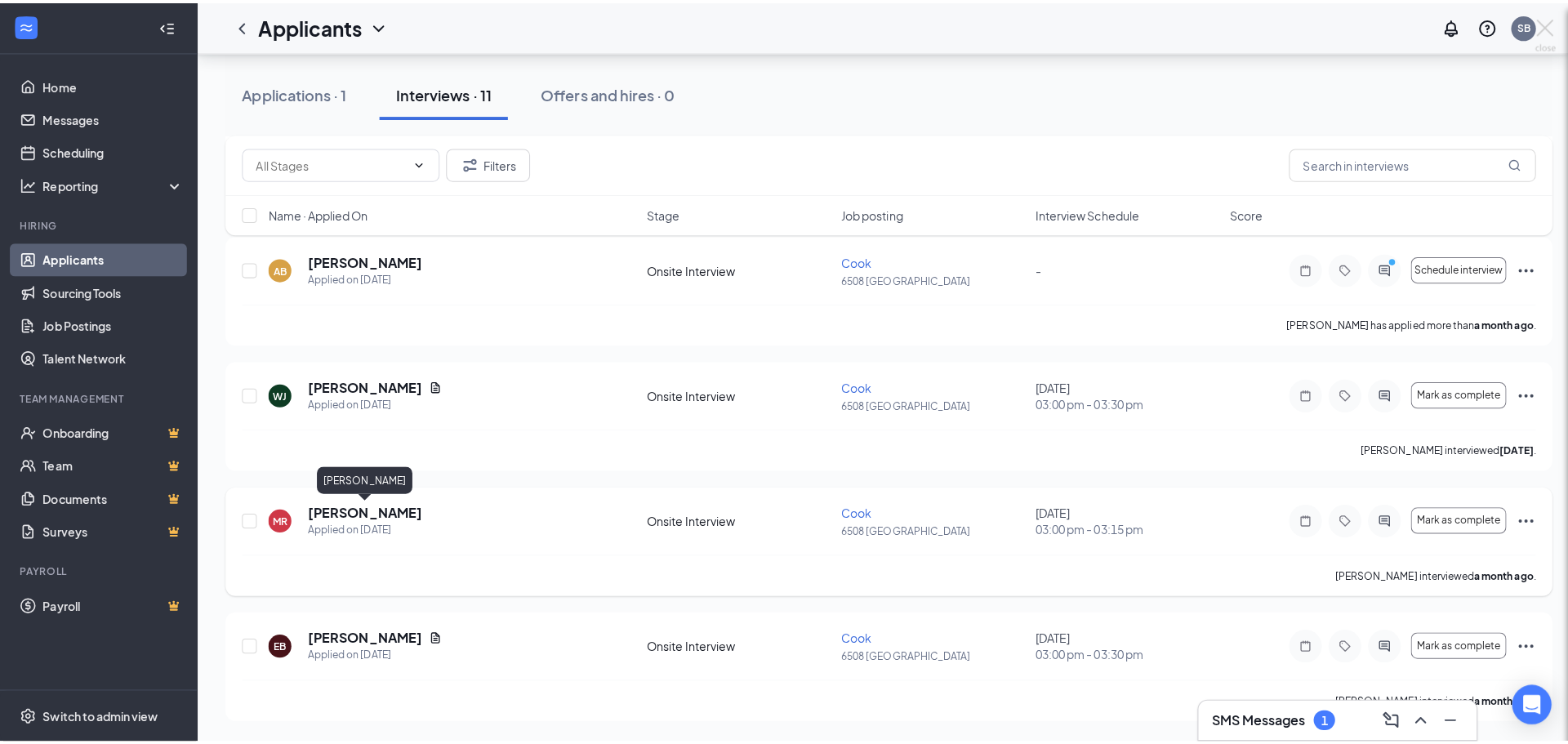
scroll to position [1020, 0]
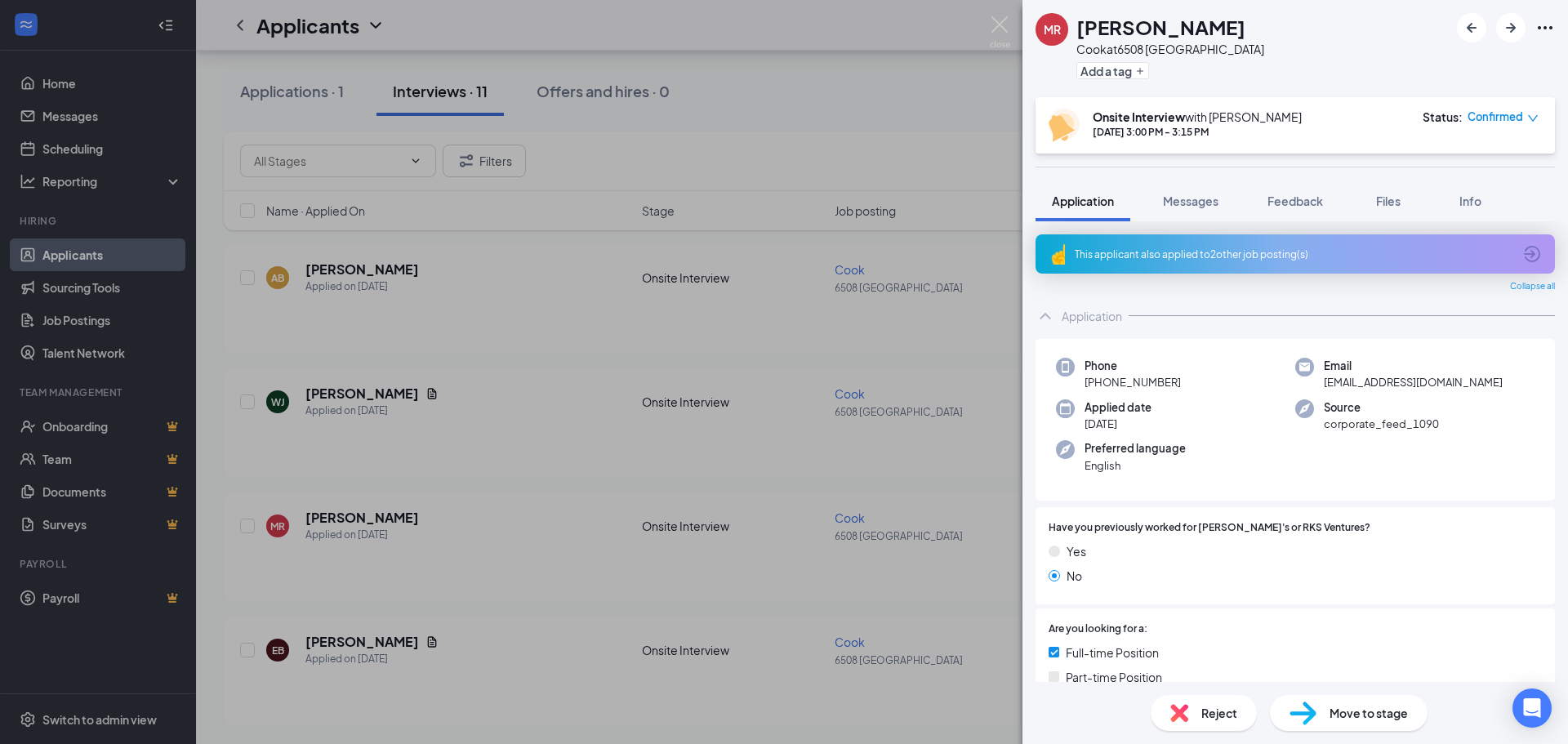
click at [477, 611] on div "[PERSON_NAME] at 6508 LENOIR CITY Add a tag Onsite Interview with [PERSON_NAME]…" at bounding box center [784, 372] width 1568 height 744
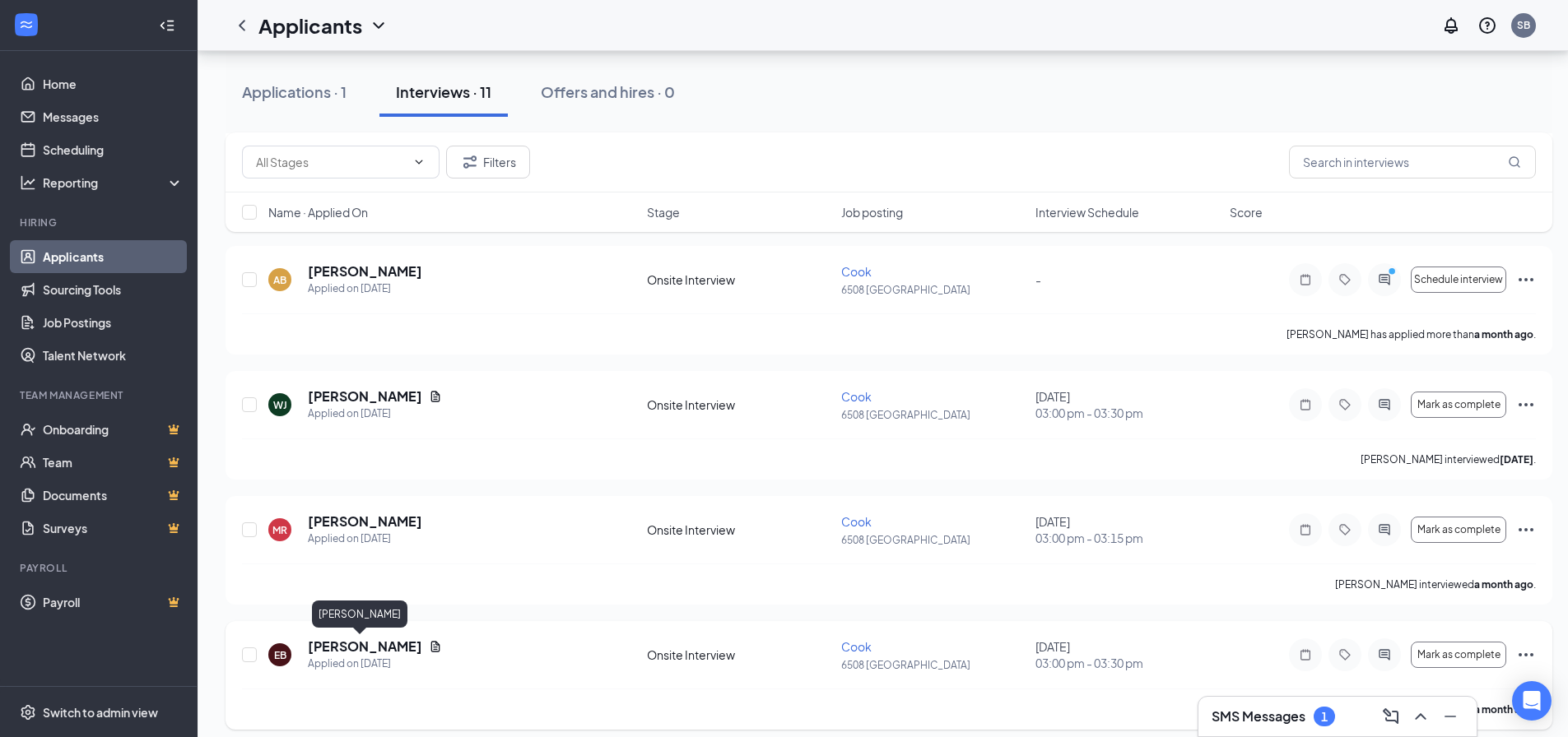
click at [330, 645] on h5 "[PERSON_NAME]" at bounding box center [365, 646] width 115 height 18
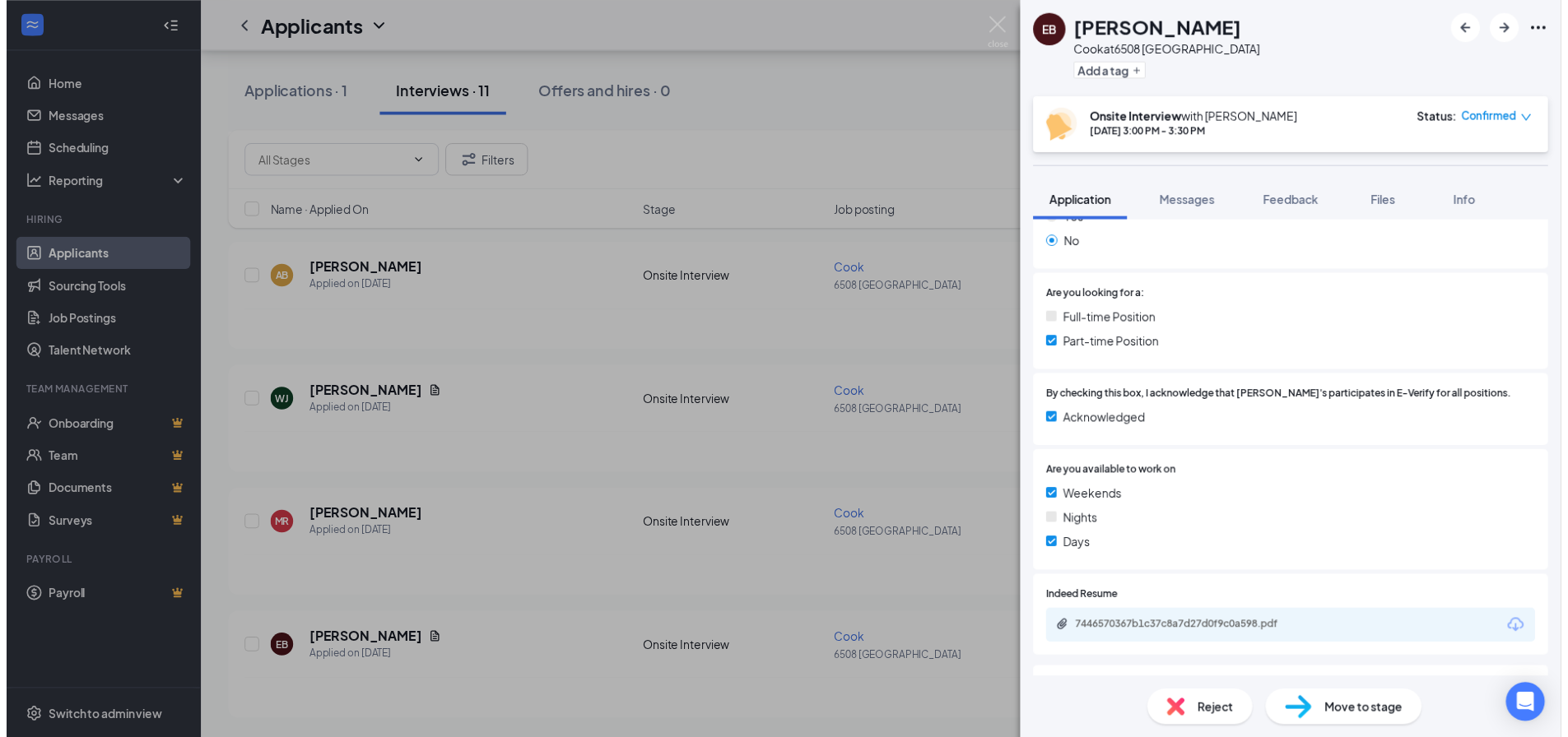
scroll to position [329, 0]
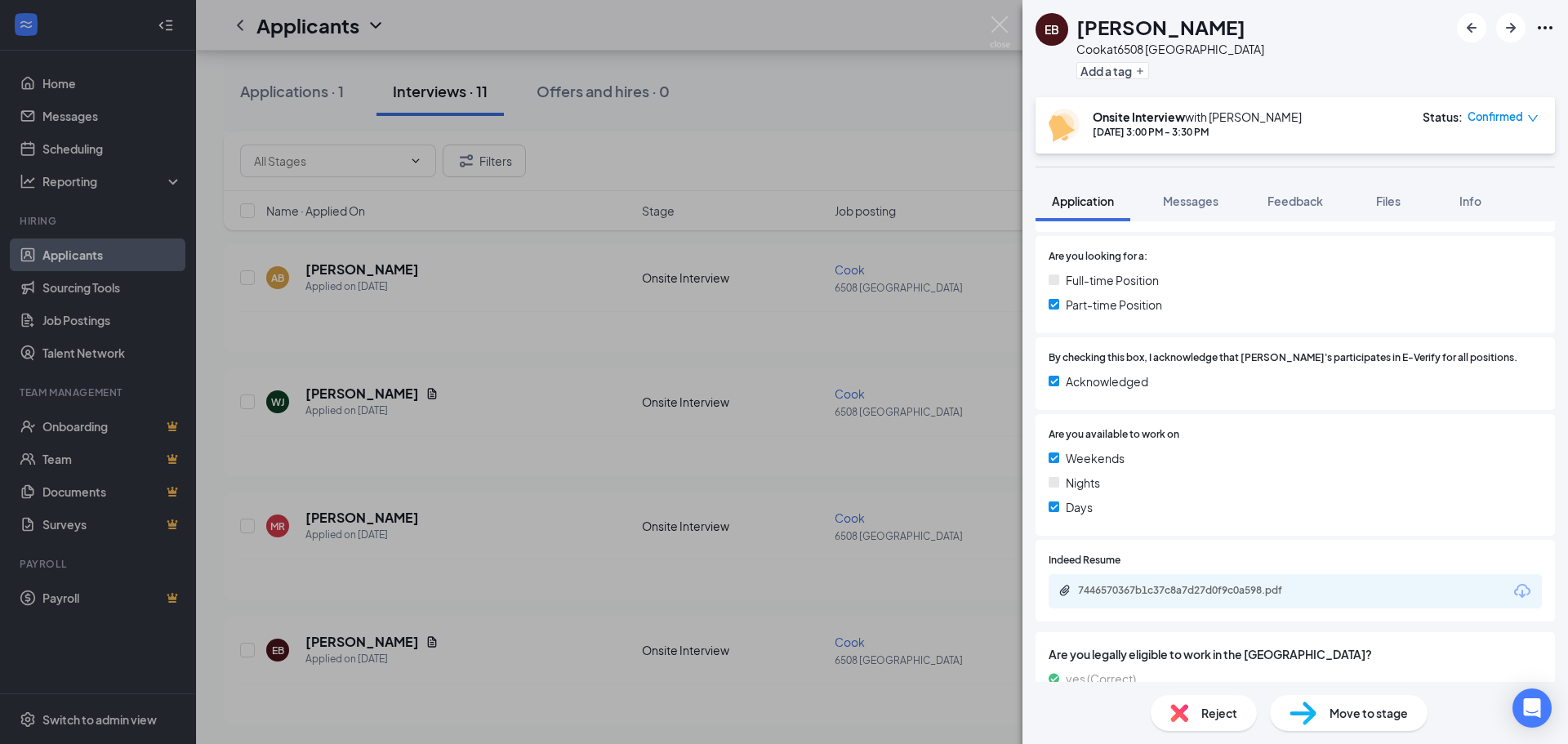
click at [555, 585] on div "EB [PERSON_NAME] at 6508 LENOIR CITY Add a tag Onsite Interview with [PERSON_NA…" at bounding box center [784, 372] width 1568 height 744
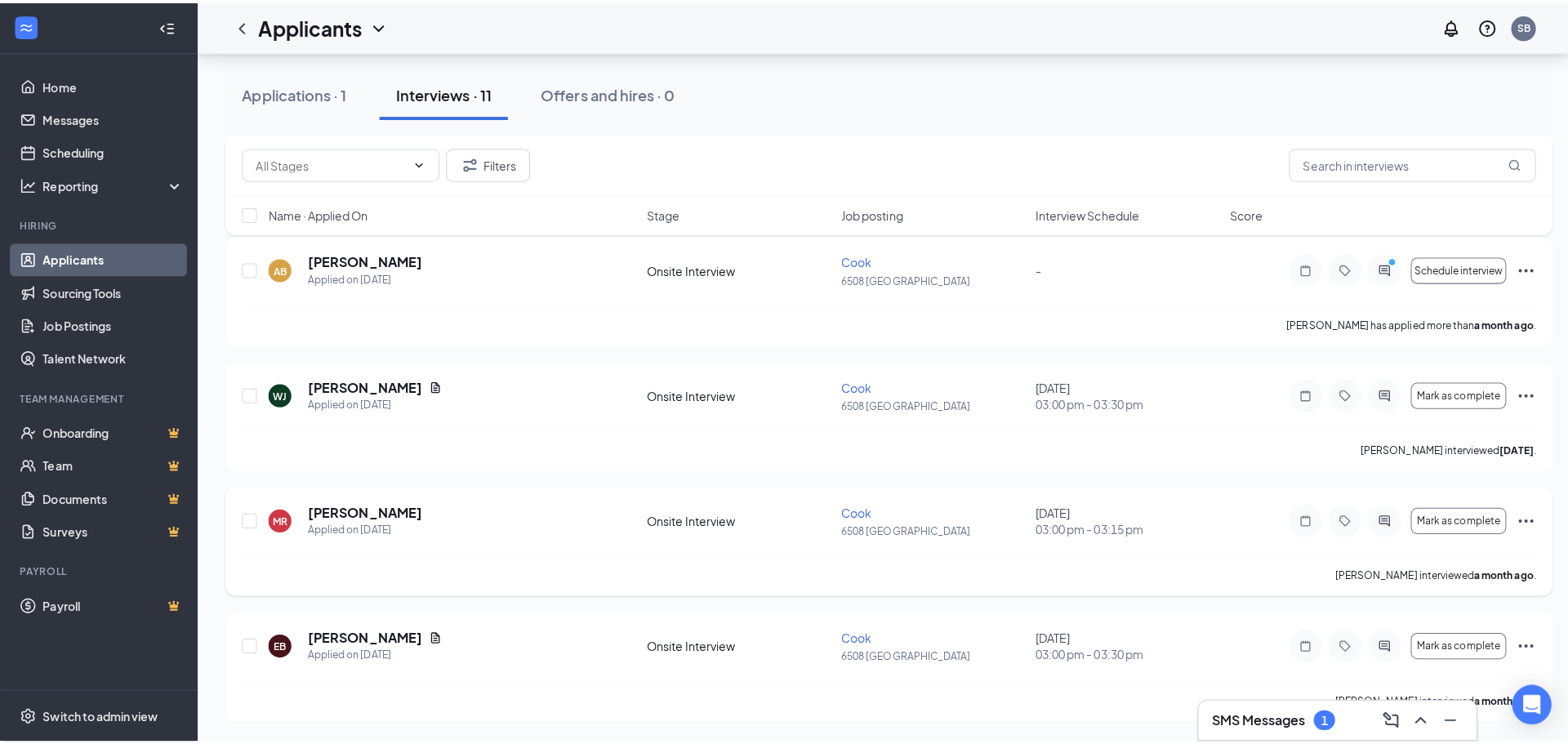
scroll to position [950, 0]
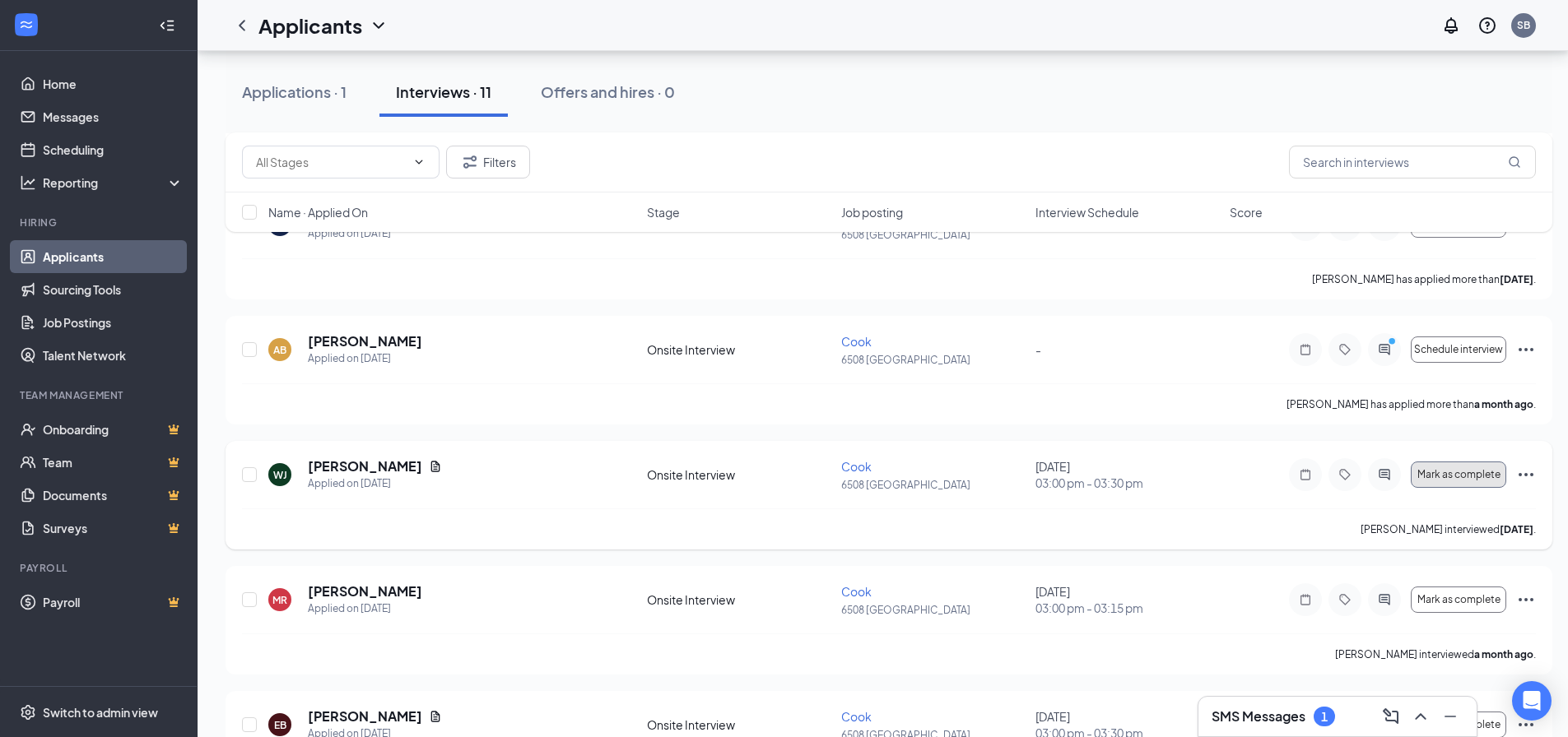
click at [1450, 483] on button "Mark as complete" at bounding box center [1458, 474] width 95 height 27
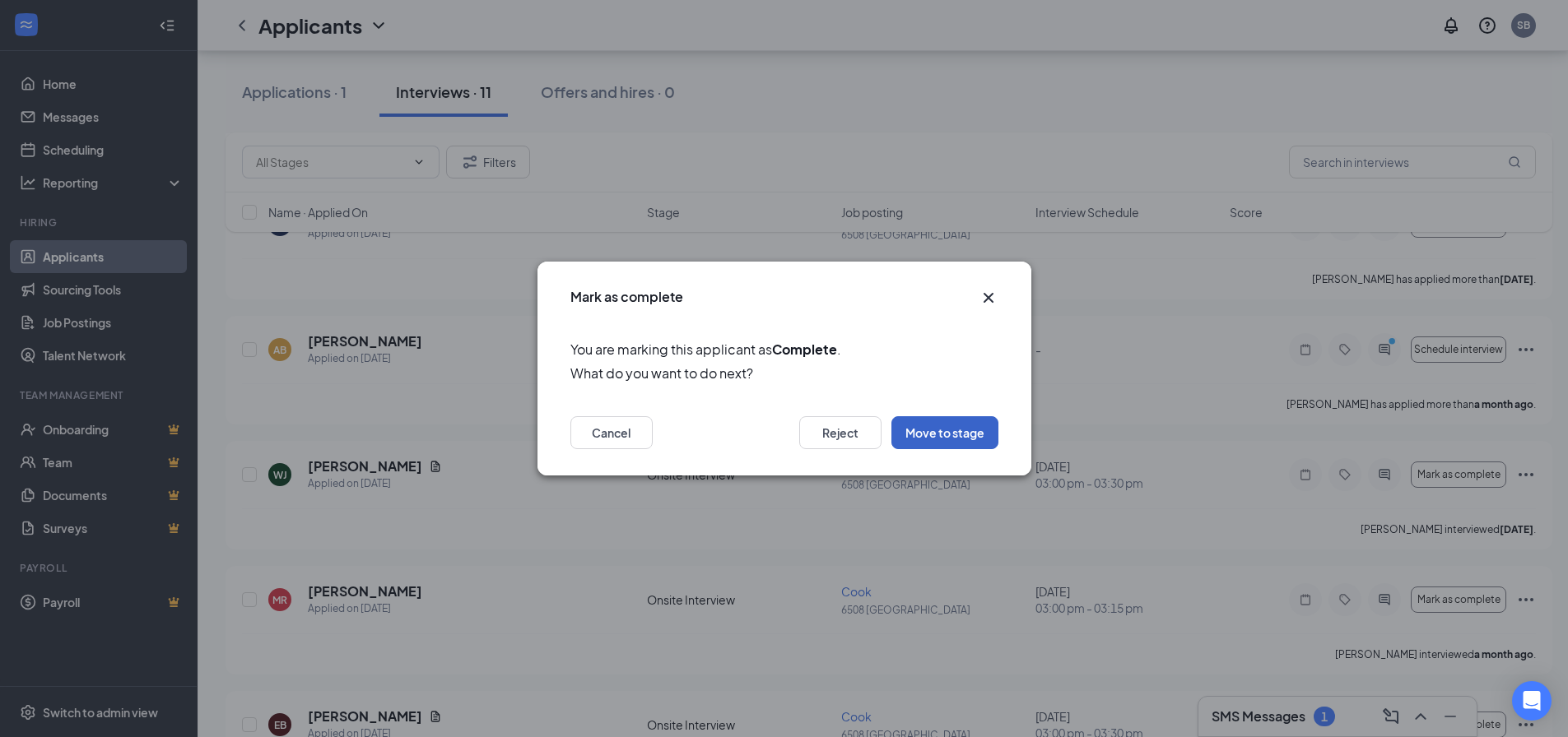
click at [968, 429] on button "Move to stage" at bounding box center [944, 432] width 107 height 33
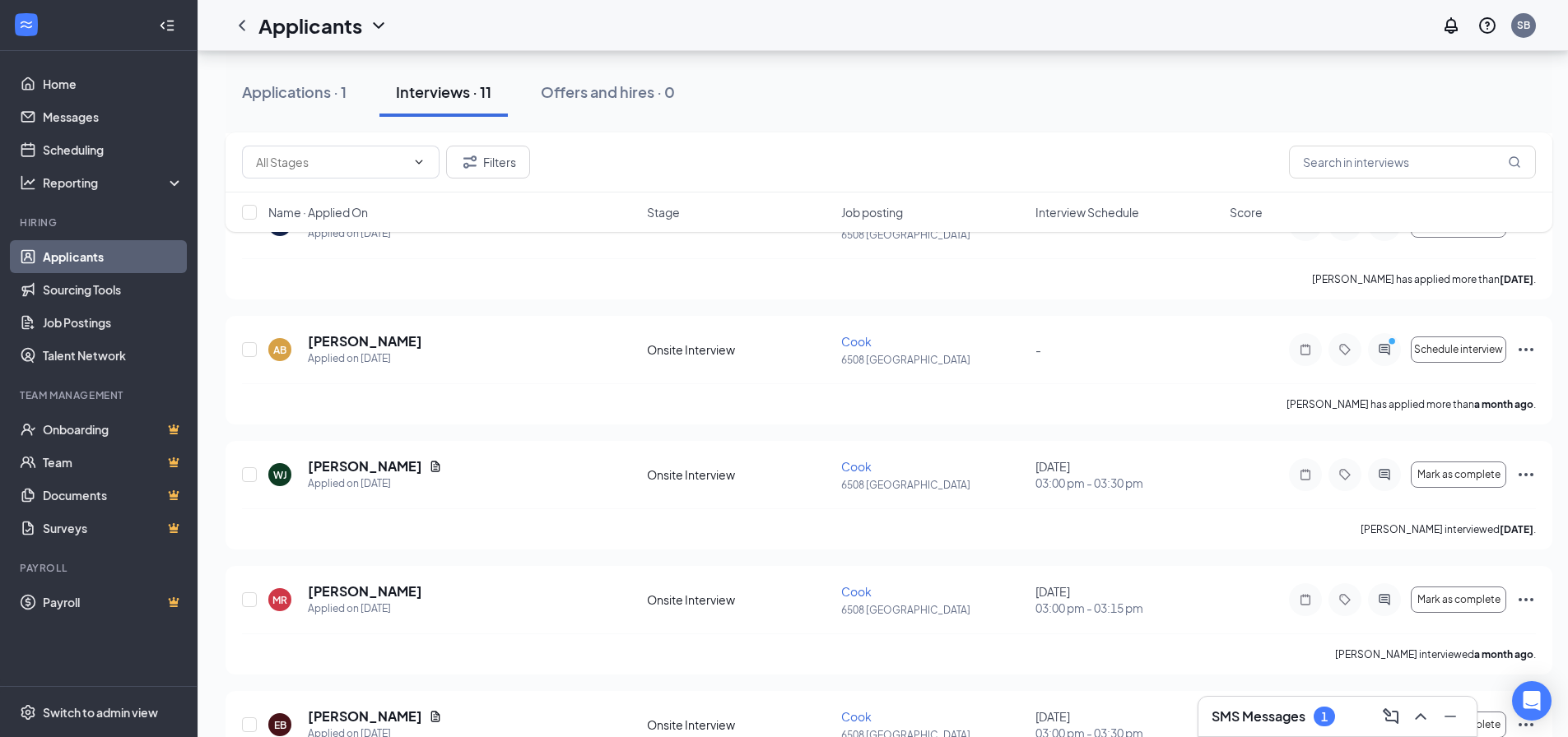
type input "Hiring Complete (final stage)"
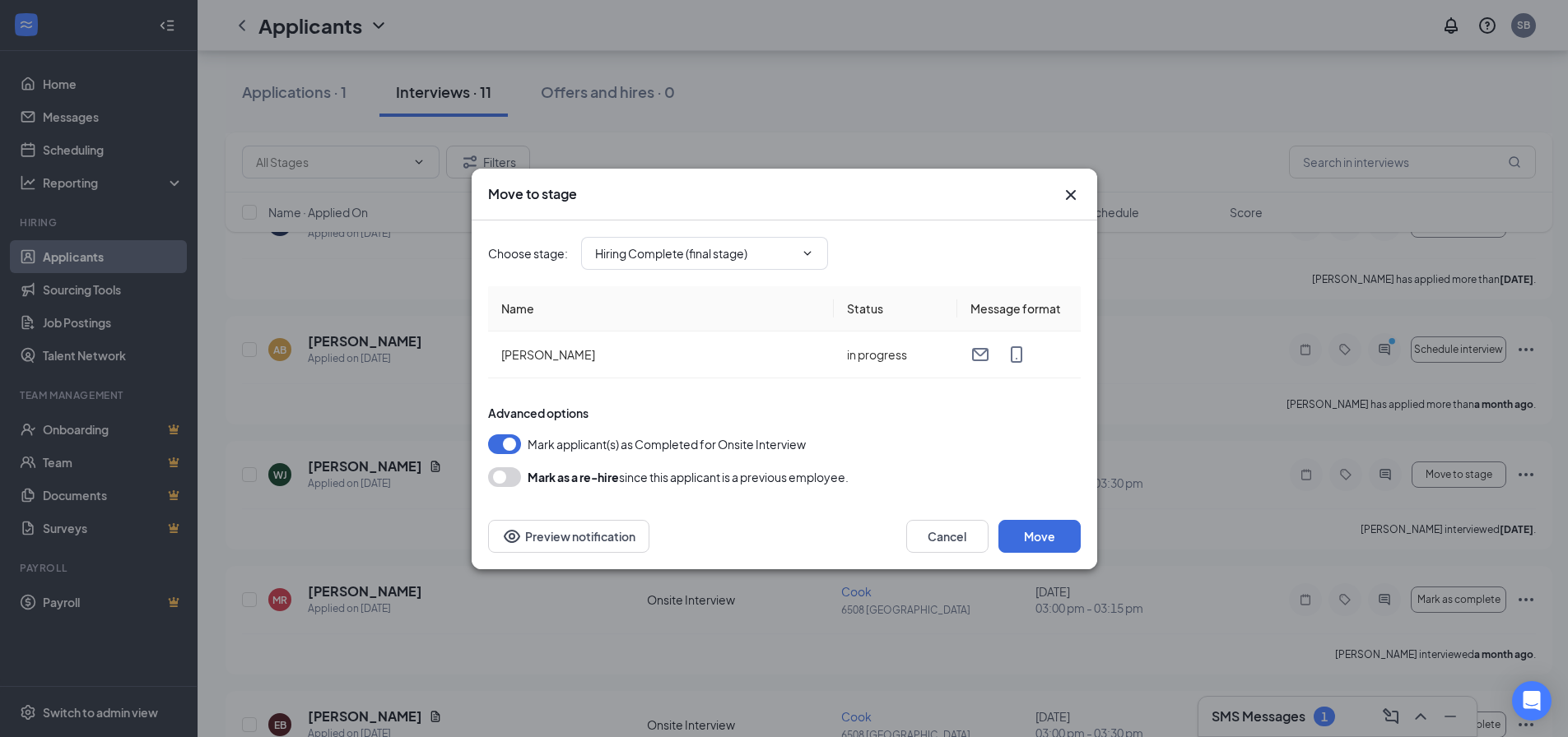
click at [403, 377] on div "Move to stage Choose stage : Hiring Complete (final stage) Name Status Message …" at bounding box center [784, 368] width 1568 height 737
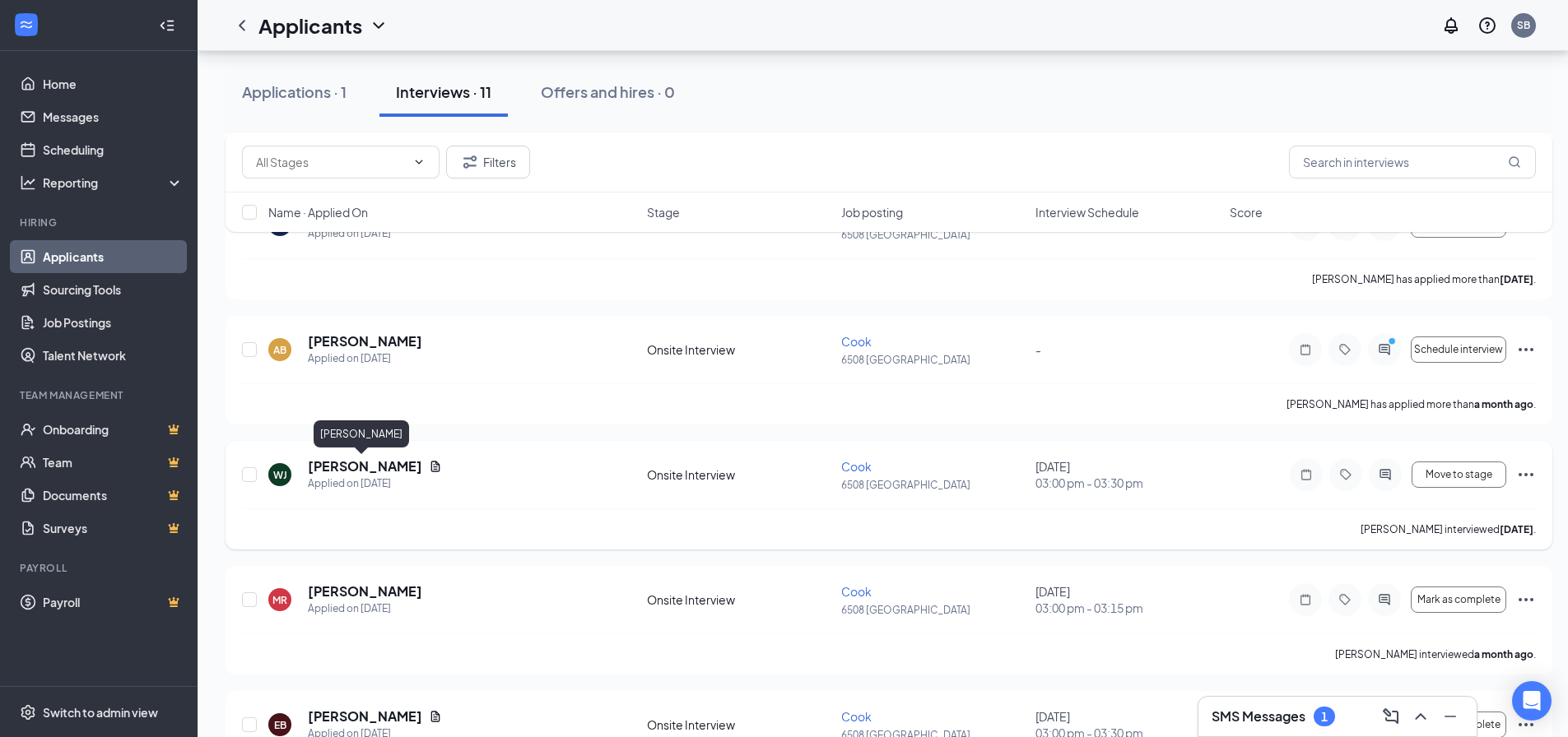
click at [355, 472] on h5 "[PERSON_NAME]" at bounding box center [365, 466] width 115 height 18
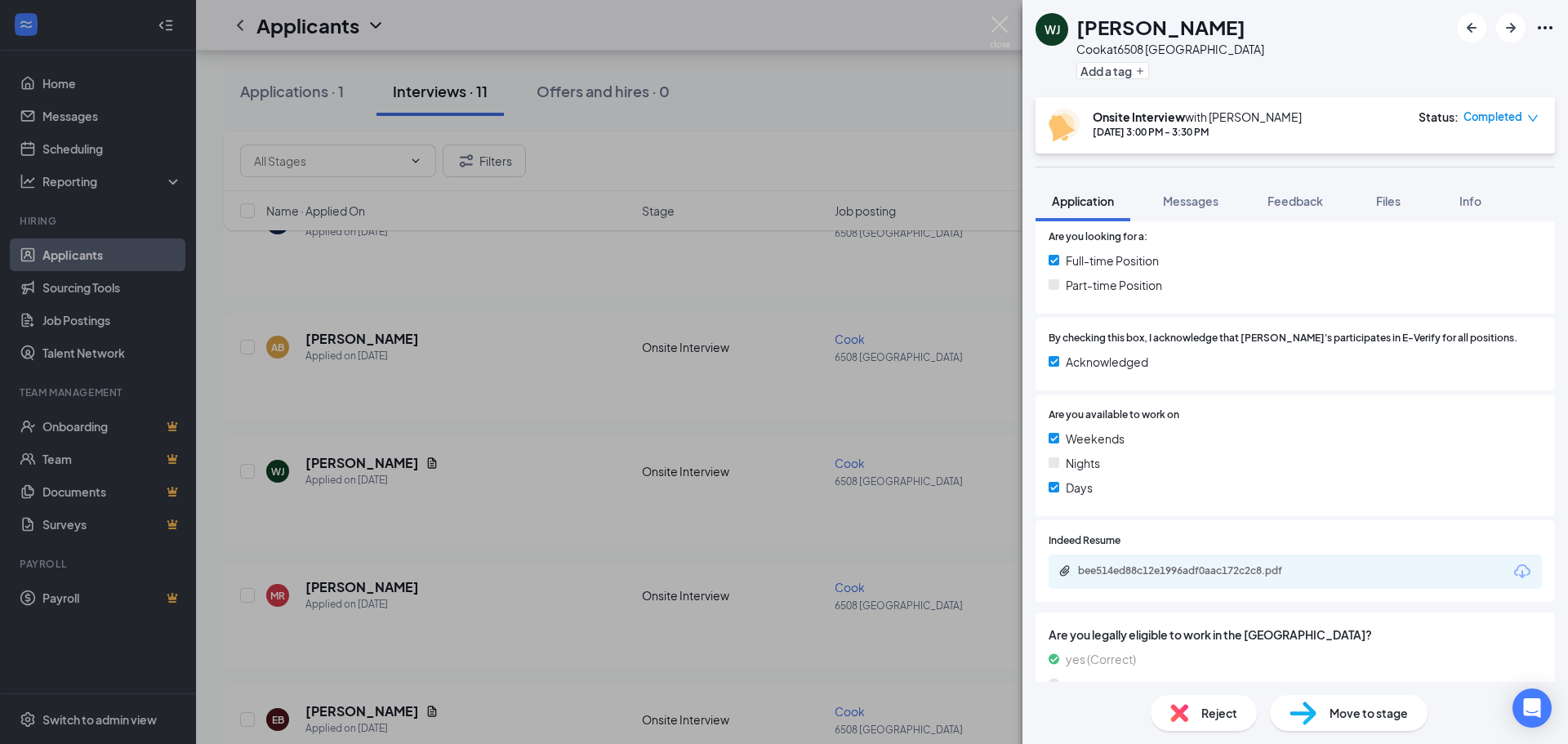
scroll to position [380, 0]
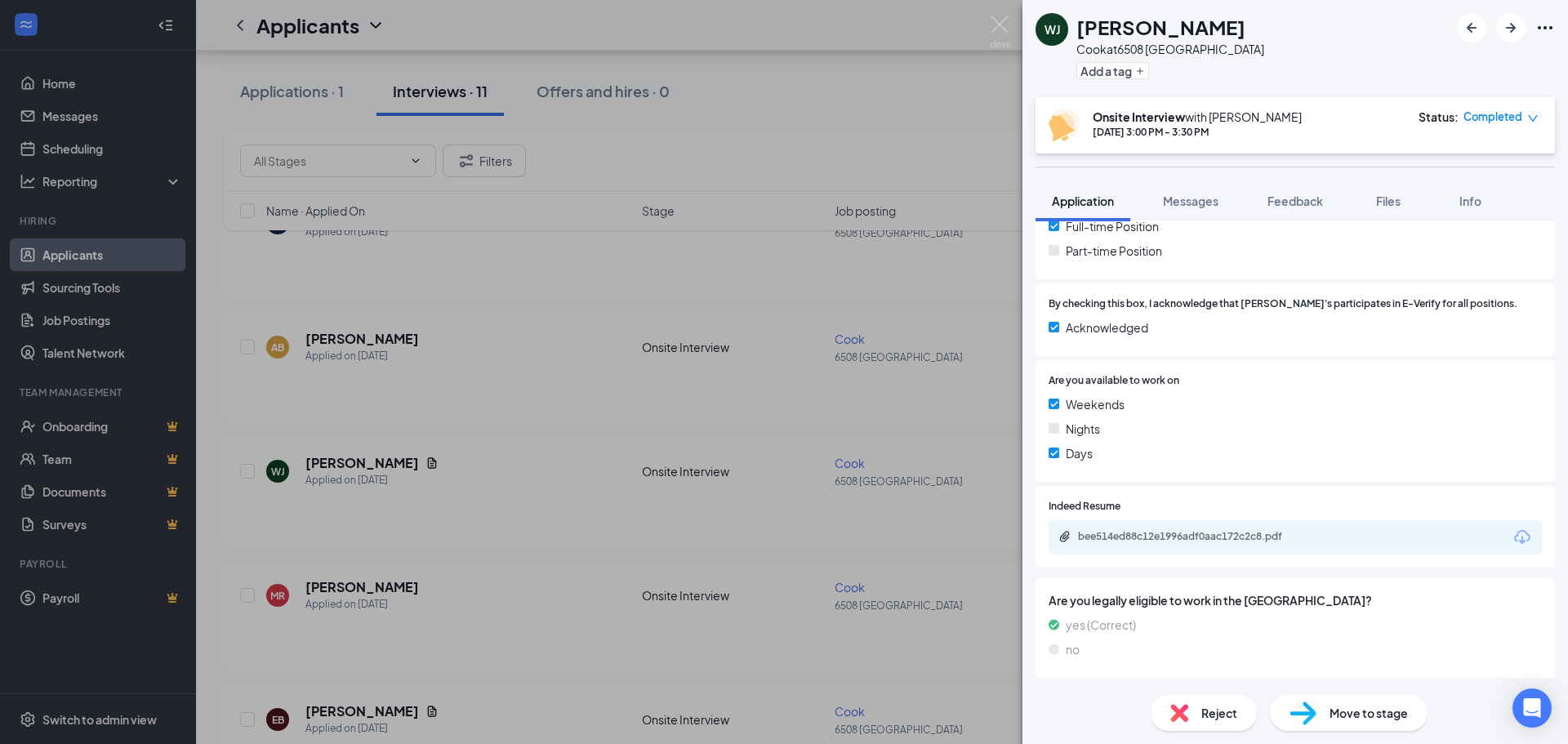
click at [1372, 714] on span "Move to stage" at bounding box center [1370, 714] width 79 height 18
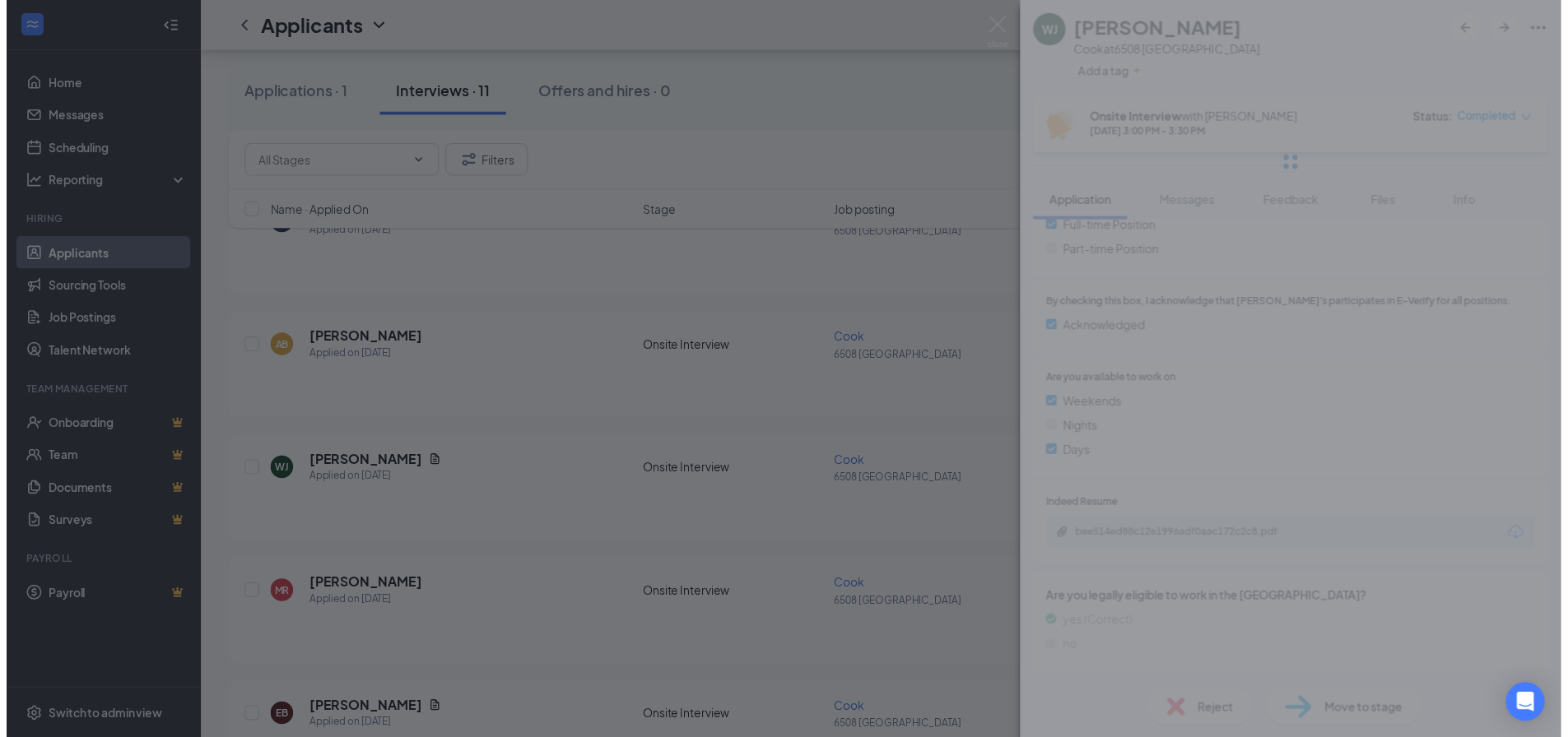
scroll to position [378, 0]
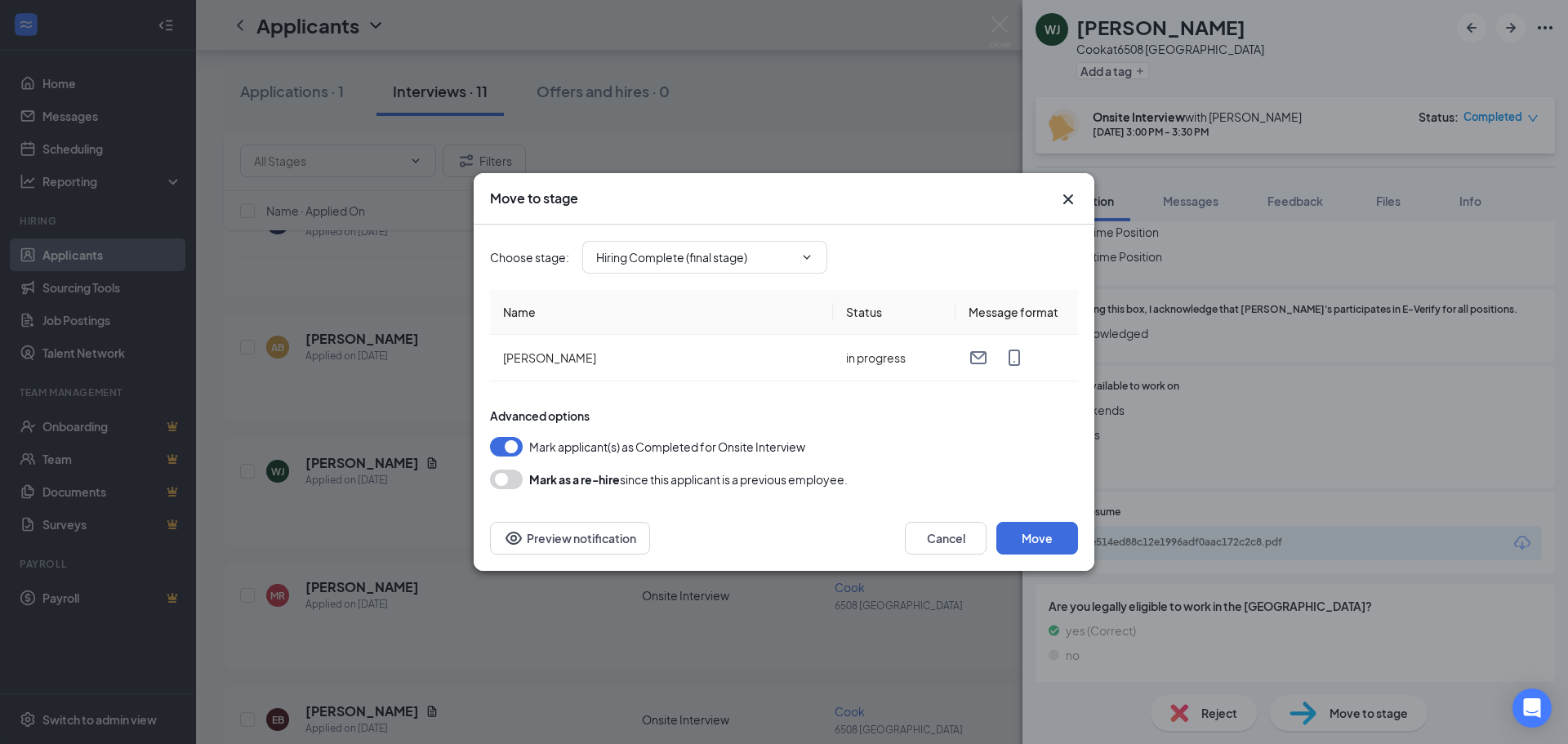
drag, startPoint x: 485, startPoint y: 433, endPoint x: 502, endPoint y: 438, distance: 17.7
click at [497, 436] on div "Choose stage : Hiring Complete (final stage) Name Status Message format [PERSON…" at bounding box center [784, 366] width 621 height 281
click at [503, 443] on button "button" at bounding box center [506, 447] width 32 height 20
click at [1068, 200] on icon "Cross" at bounding box center [1069, 200] width 20 height 20
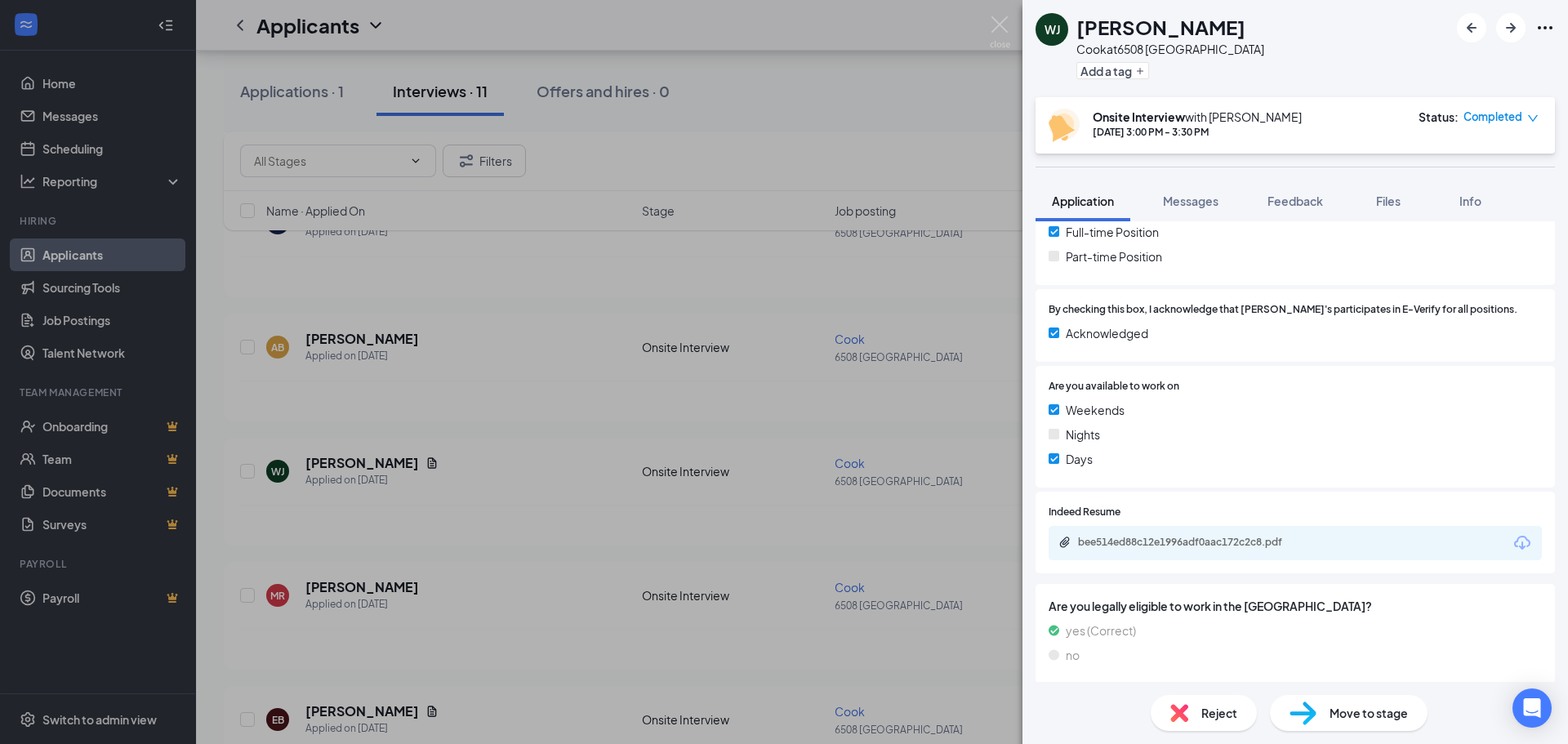
click at [900, 311] on div "[PERSON_NAME] [PERSON_NAME] at 6508 LENOIR CITY Add a tag Onsite Interview with…" at bounding box center [784, 372] width 1568 height 744
